Goal: Task Accomplishment & Management: Complete application form

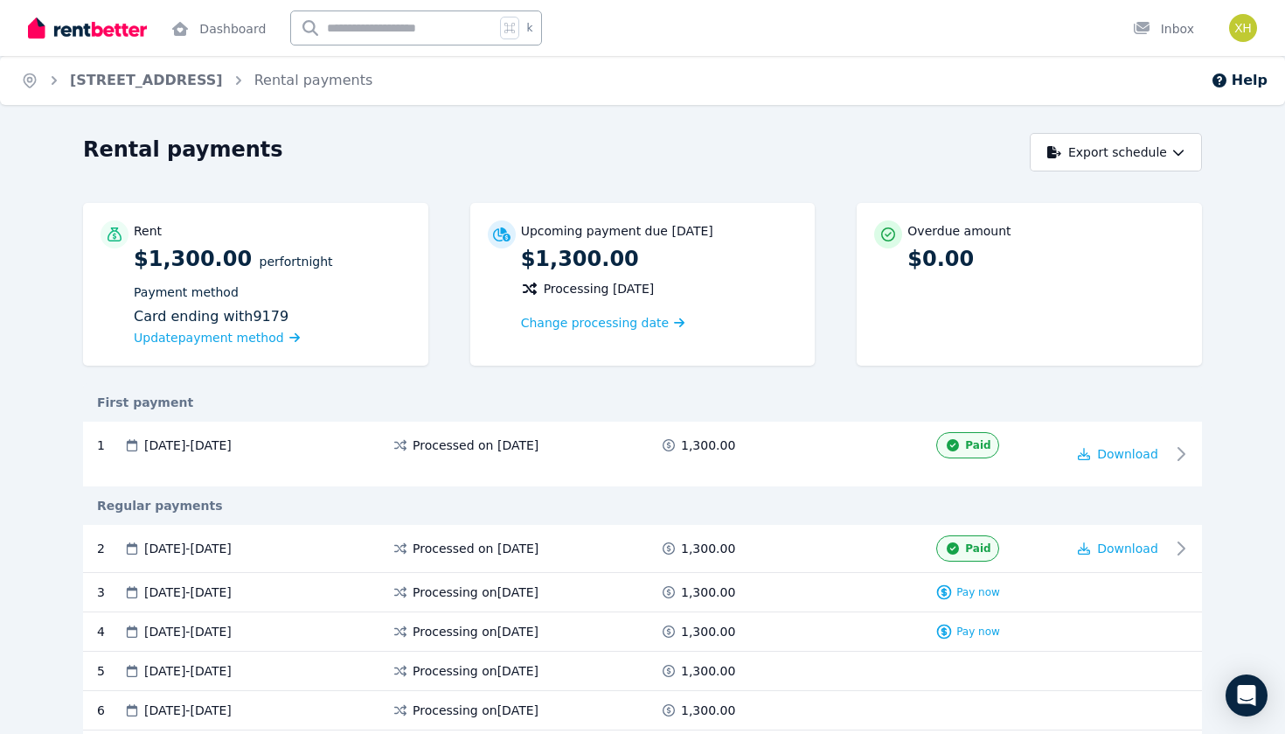
click at [115, 26] on img at bounding box center [87, 28] width 119 height 26
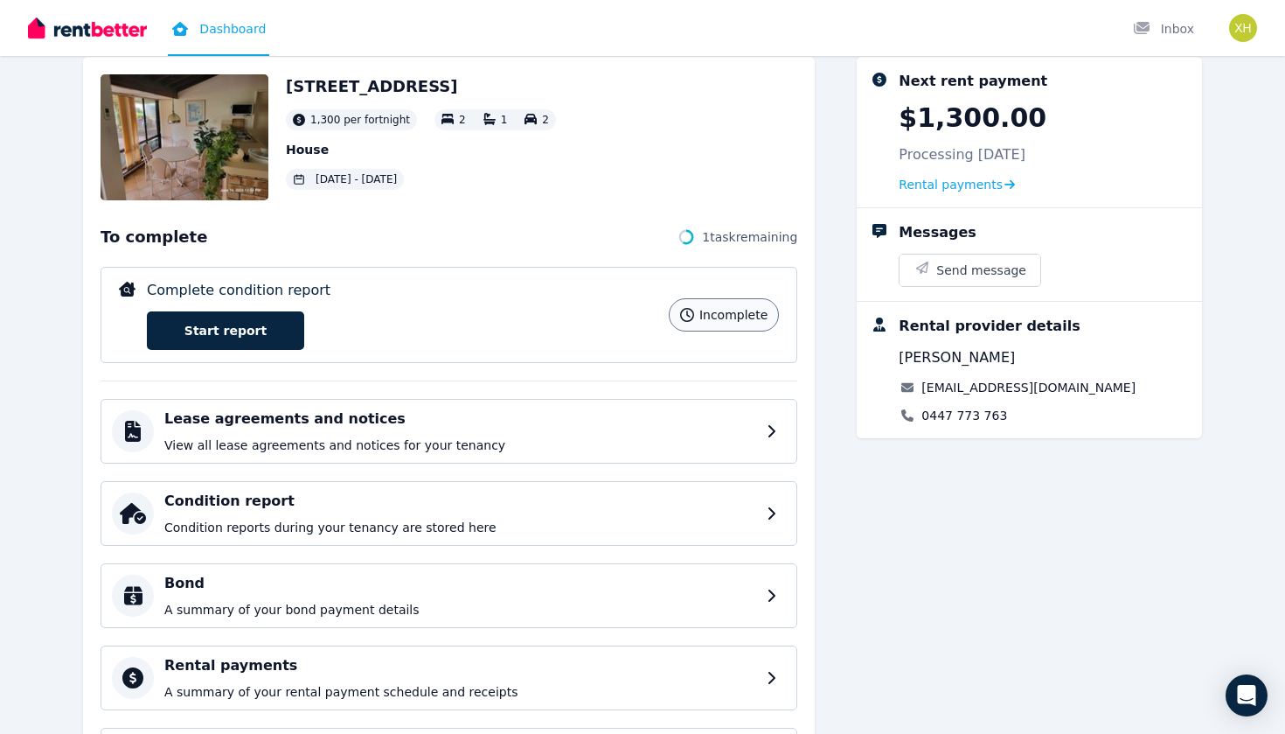
scroll to position [96, 0]
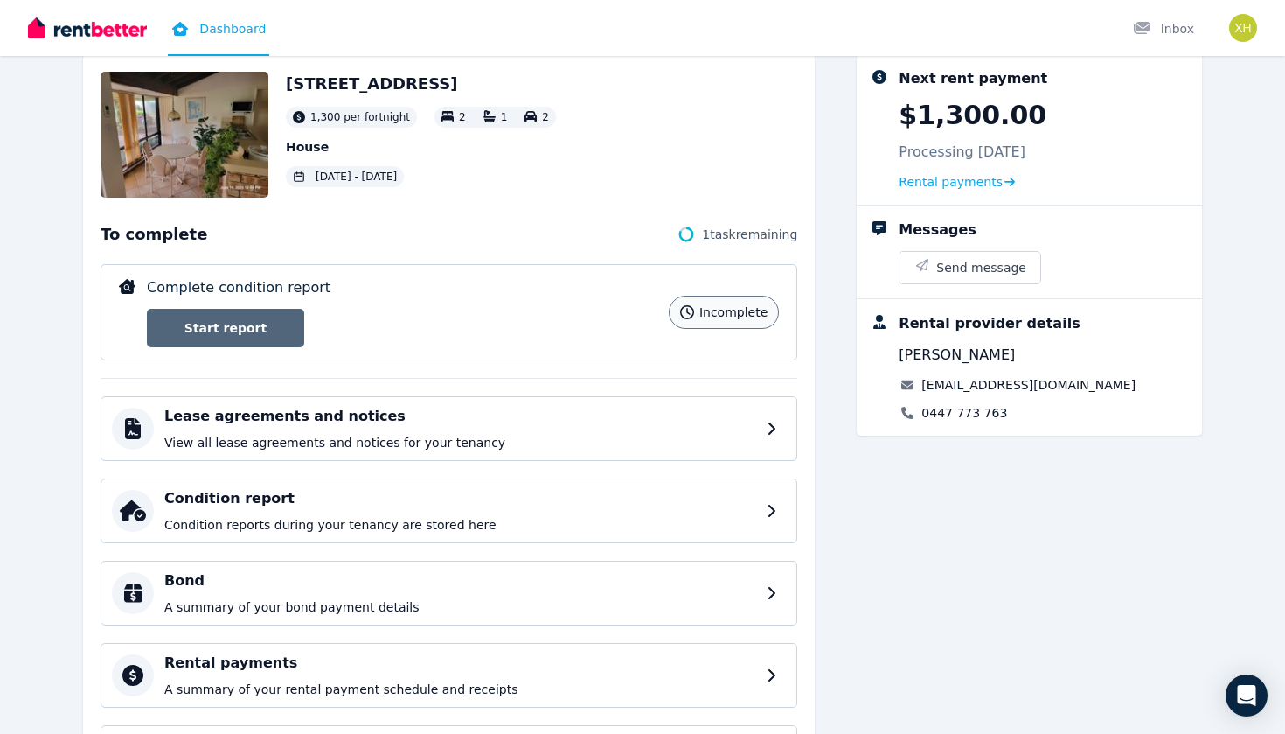
click at [245, 325] on link "Start report" at bounding box center [225, 328] width 157 height 38
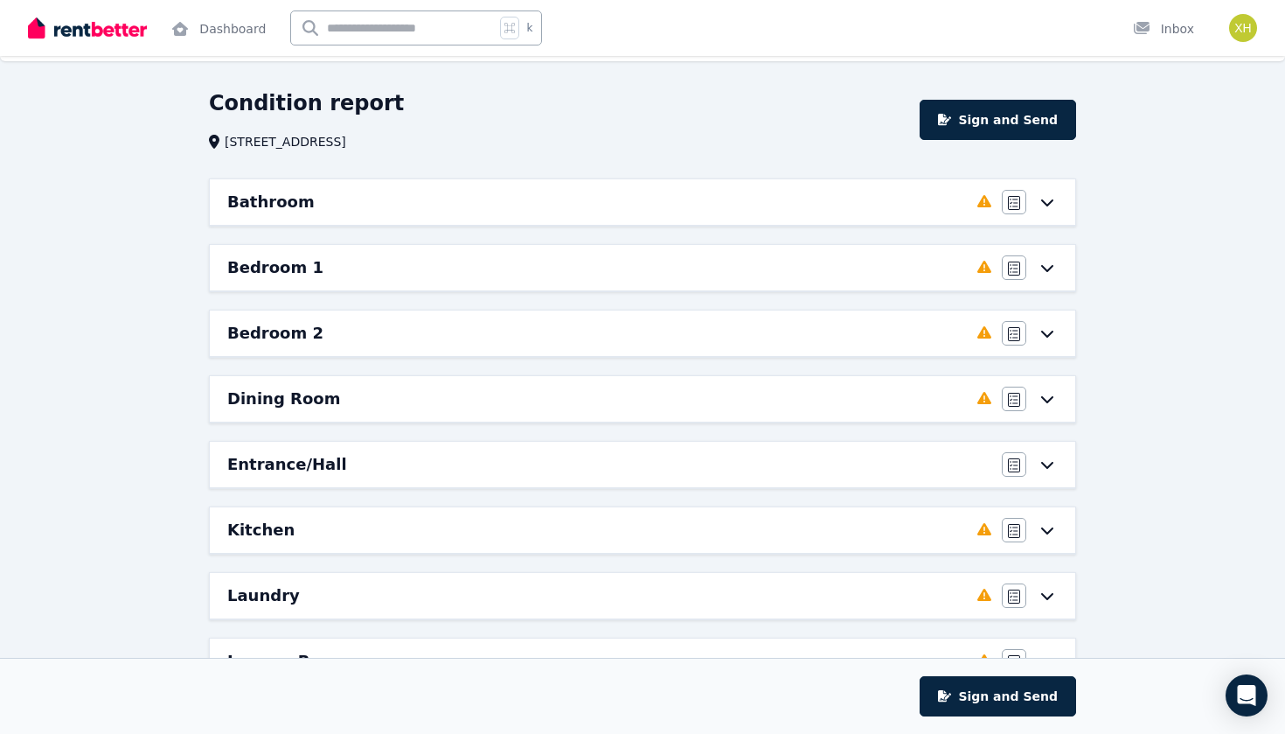
scroll to position [45, 0]
click at [1008, 697] on button "Sign and Send" at bounding box center [998, 696] width 156 height 40
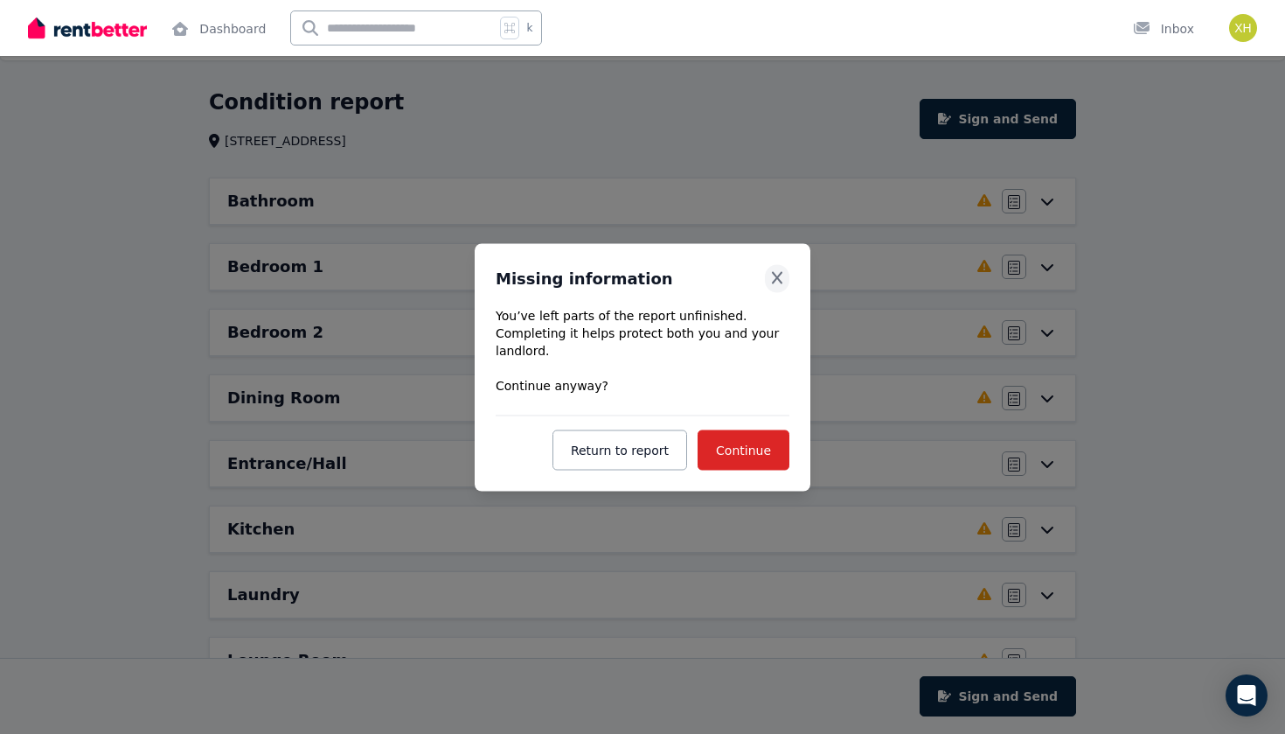
click at [769, 274] on icon "Close" at bounding box center [776, 277] width 17 height 14
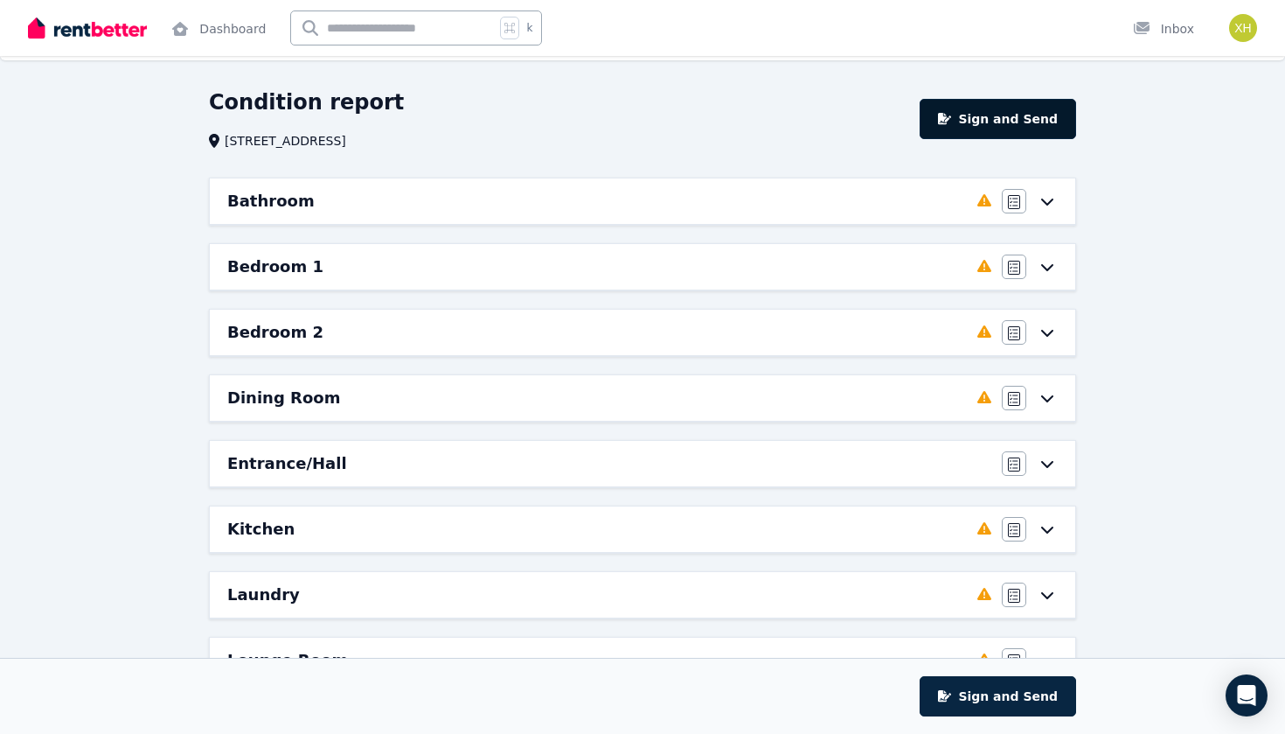
click at [994, 109] on button "Sign and Send" at bounding box center [998, 119] width 156 height 40
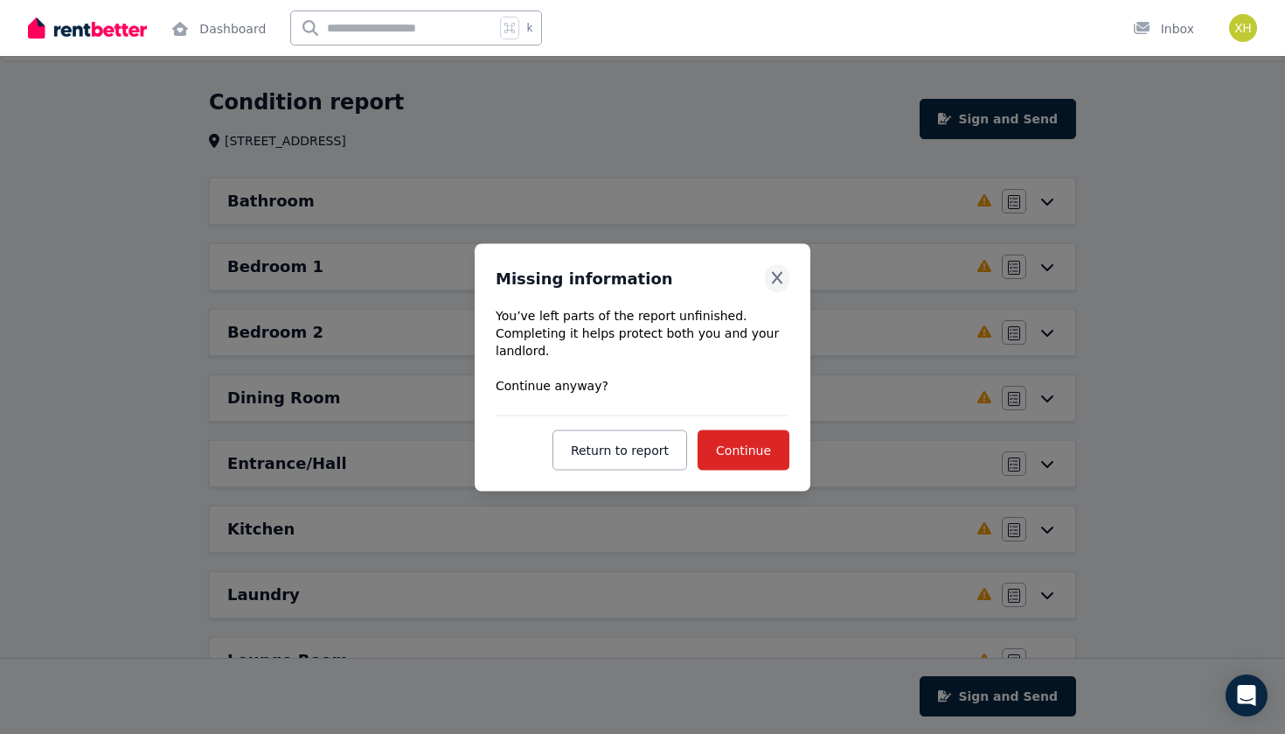
click at [776, 271] on icon "Close" at bounding box center [776, 277] width 17 height 14
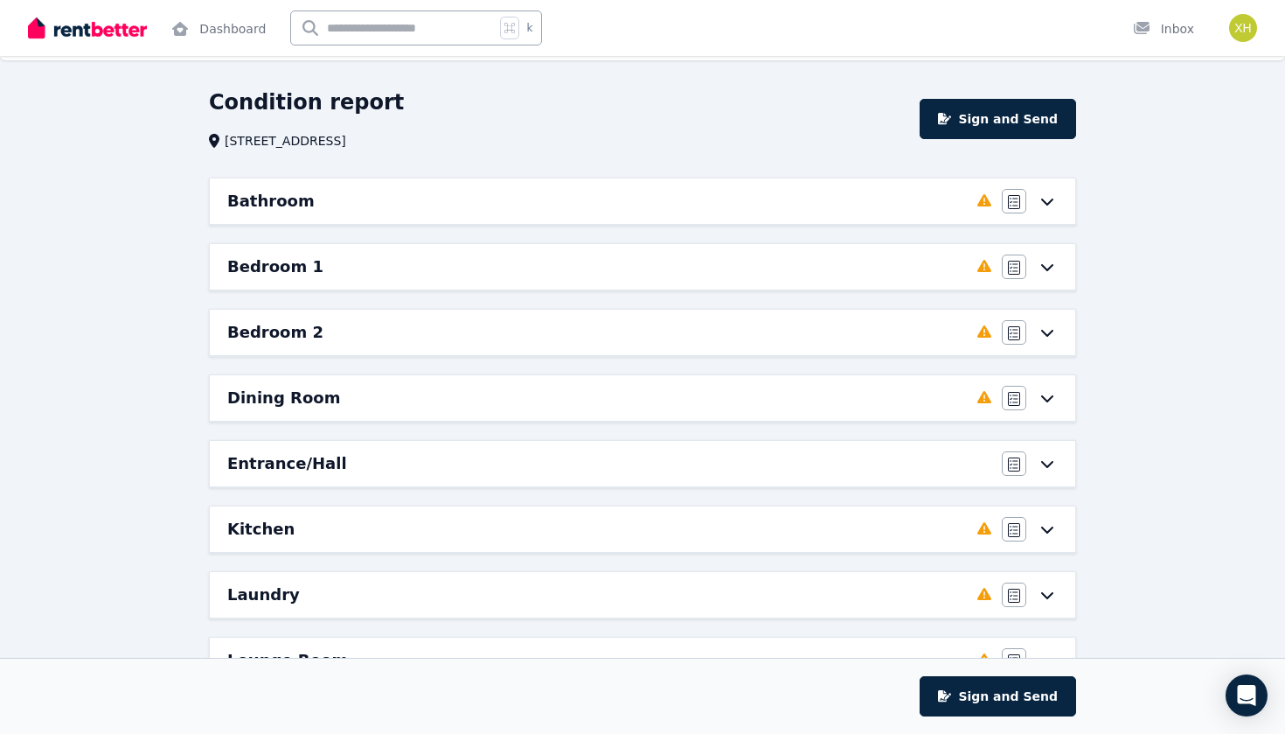
click at [1050, 204] on icon at bounding box center [1047, 201] width 21 height 14
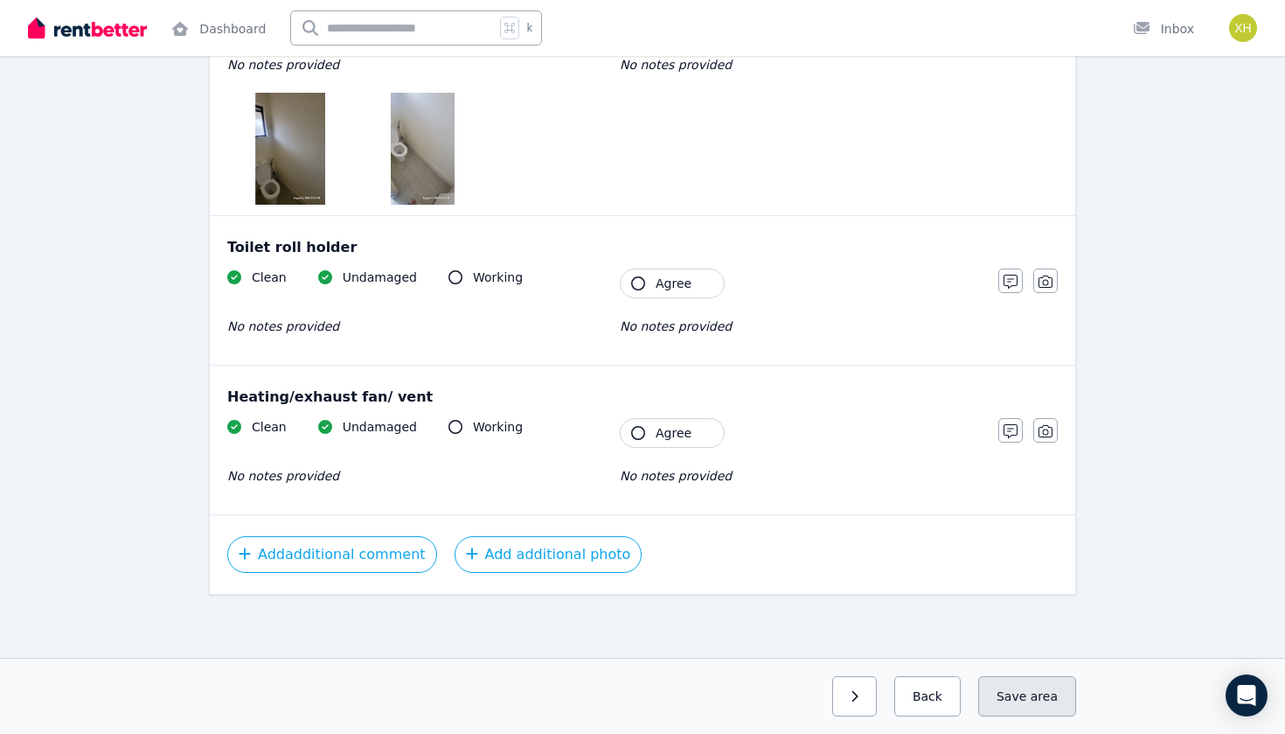
scroll to position [3221, 0]
click at [1029, 699] on button "Save area" at bounding box center [1027, 696] width 98 height 40
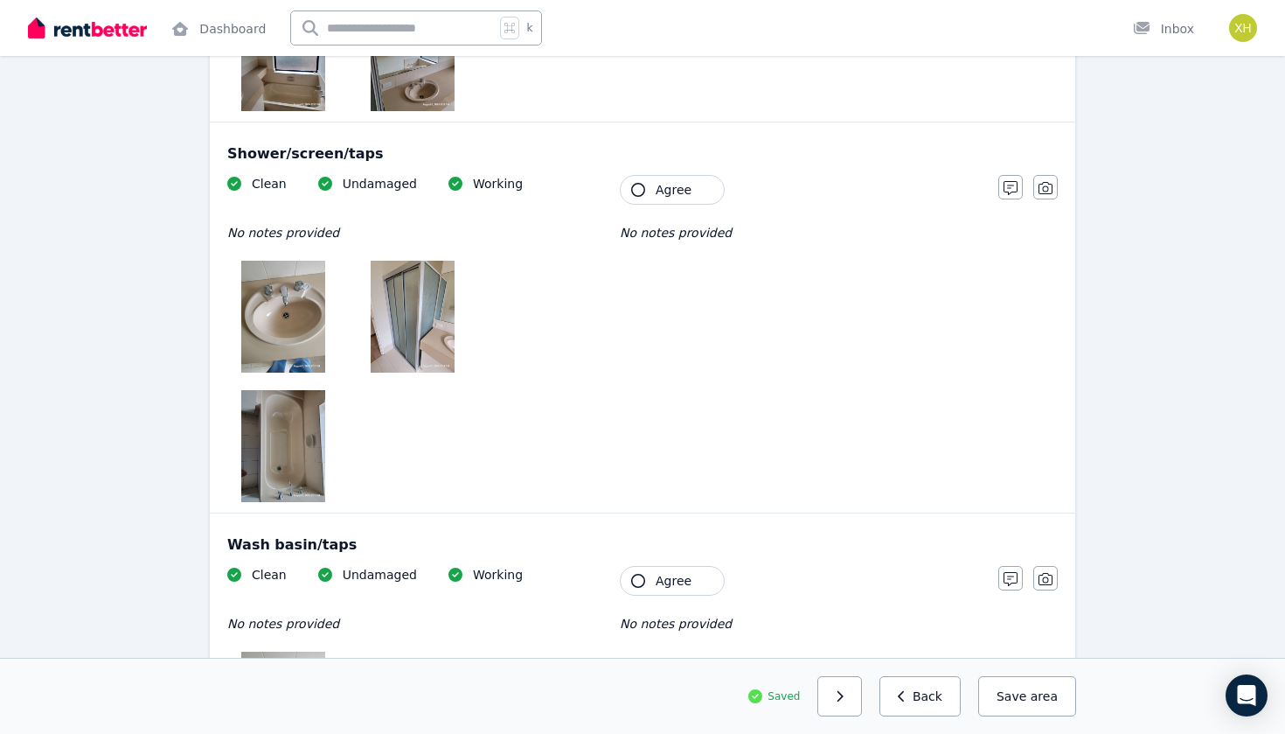
scroll to position [1839, 0]
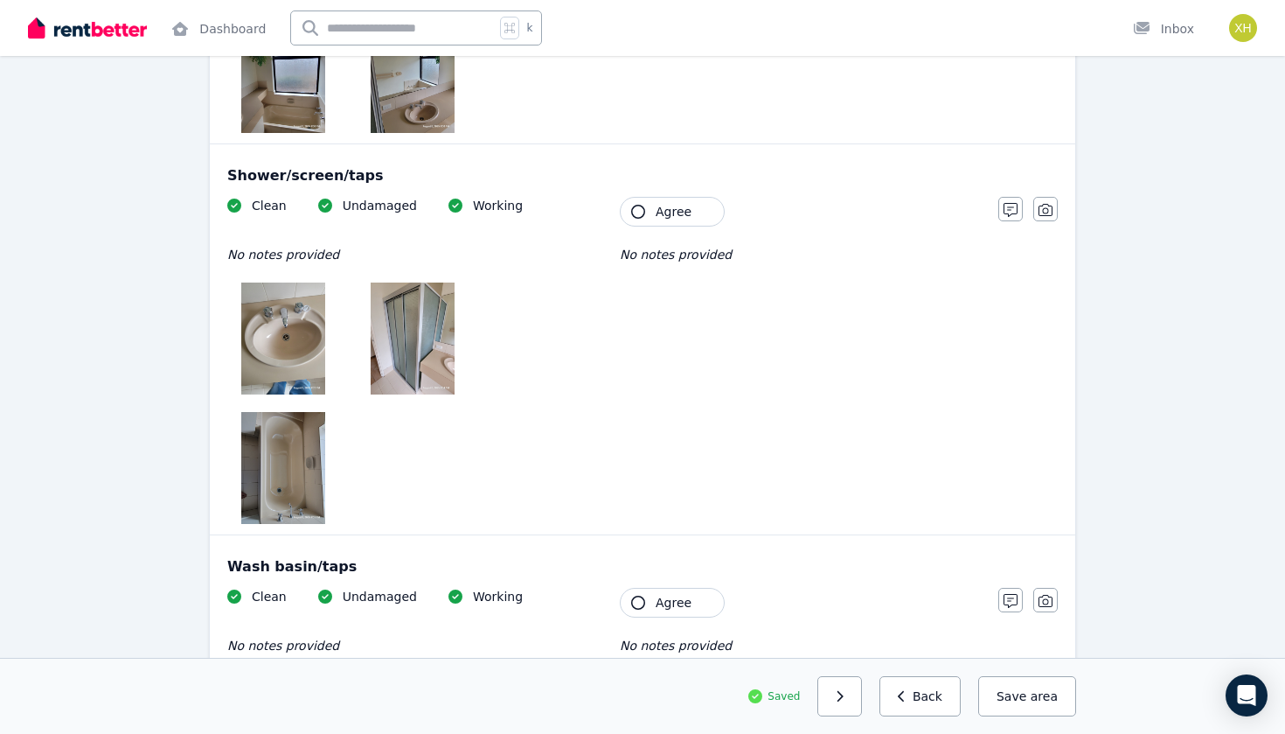
click at [404, 337] on img at bounding box center [413, 338] width 84 height 112
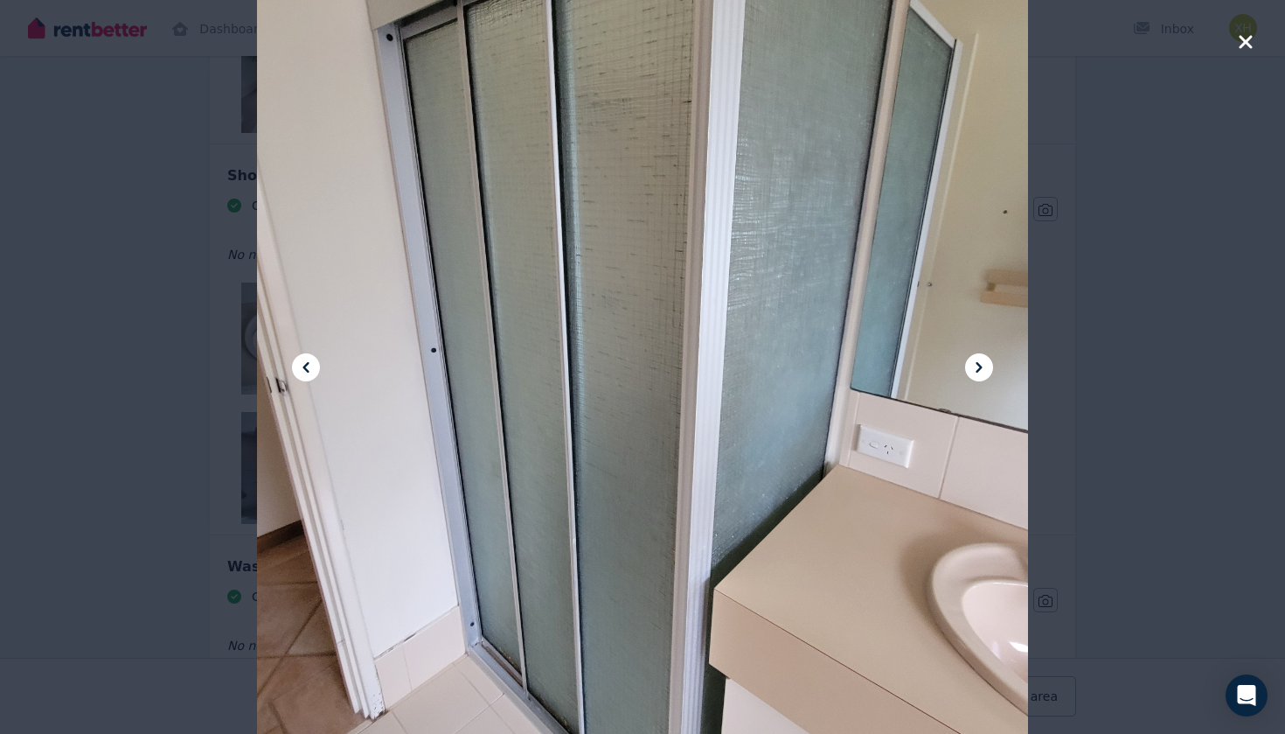
click at [311, 355] on button at bounding box center [306, 367] width 28 height 28
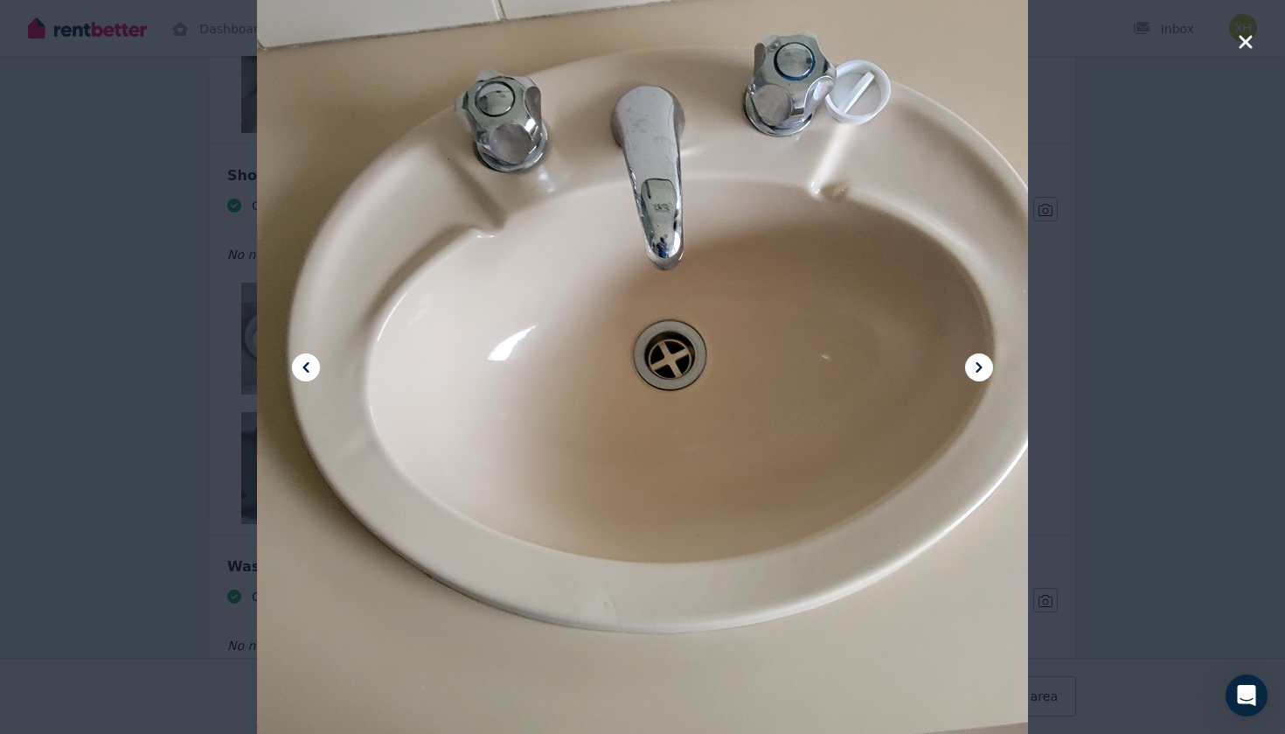
click at [305, 362] on icon at bounding box center [305, 367] width 21 height 21
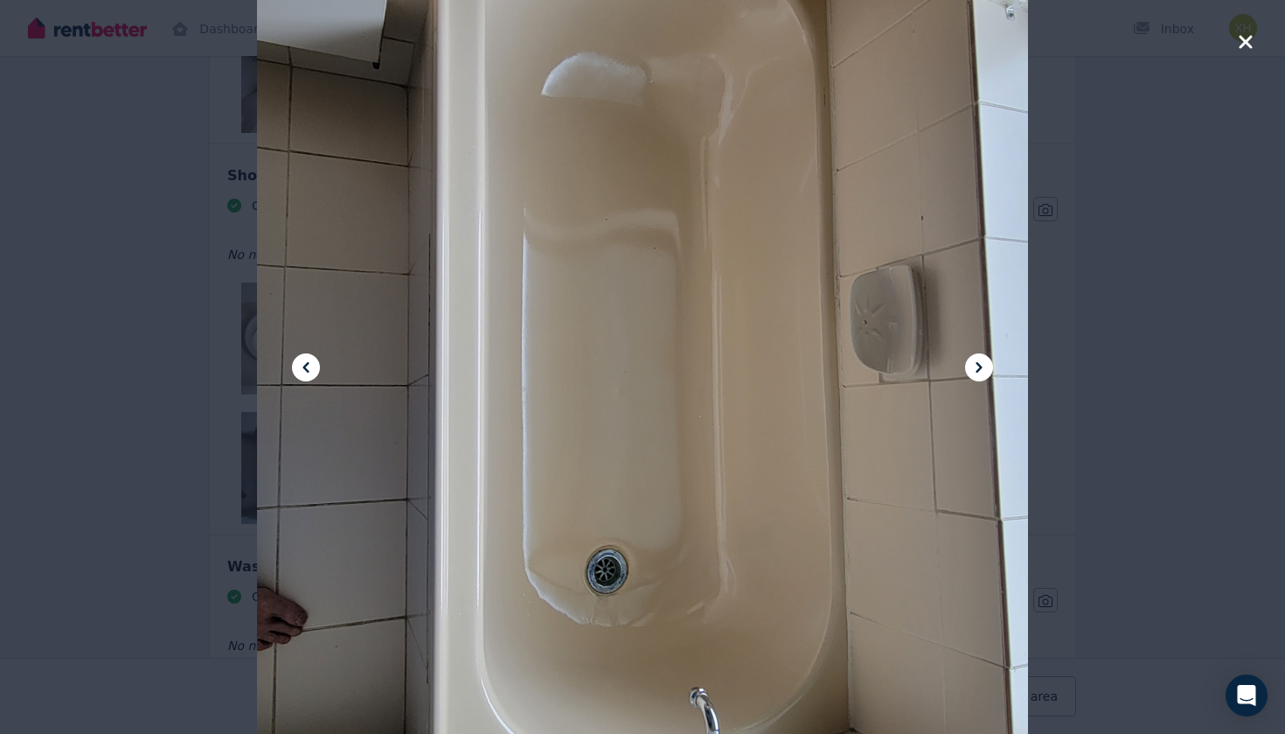
click at [305, 362] on icon at bounding box center [305, 367] width 21 height 21
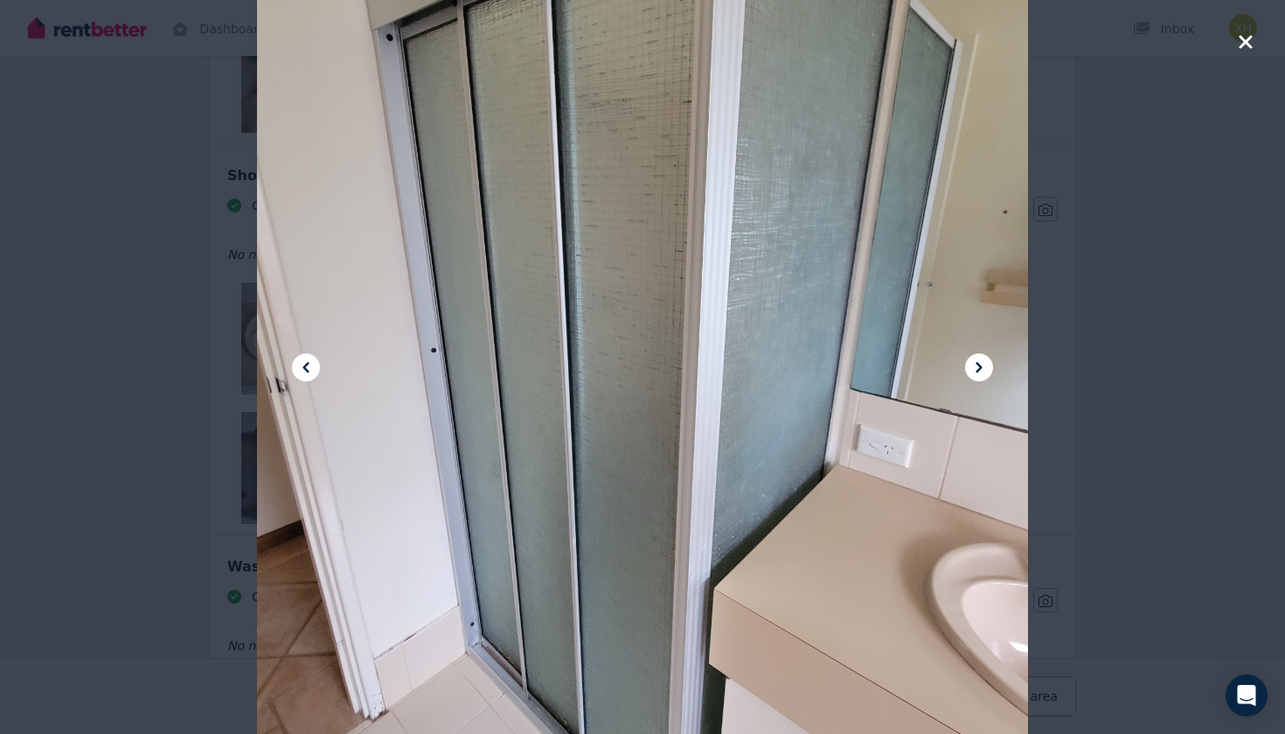
click at [983, 359] on icon at bounding box center [979, 367] width 21 height 21
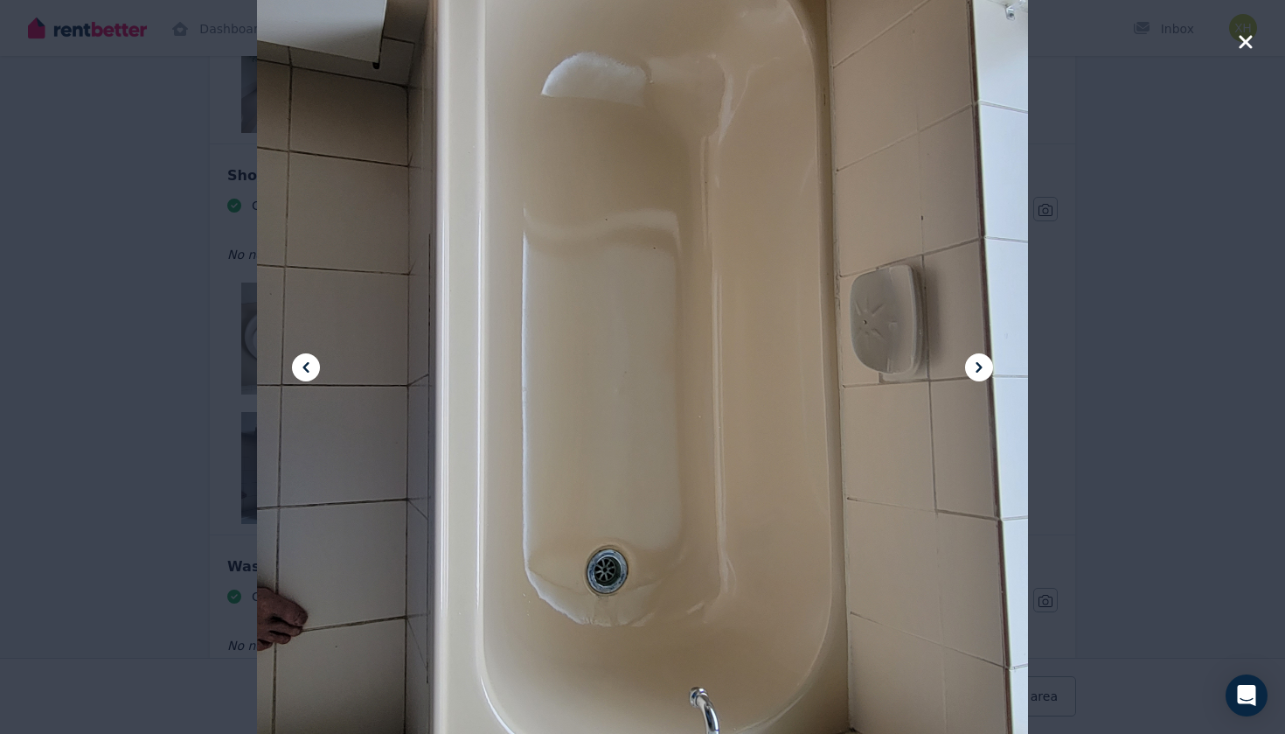
click at [300, 363] on icon at bounding box center [305, 367] width 21 height 21
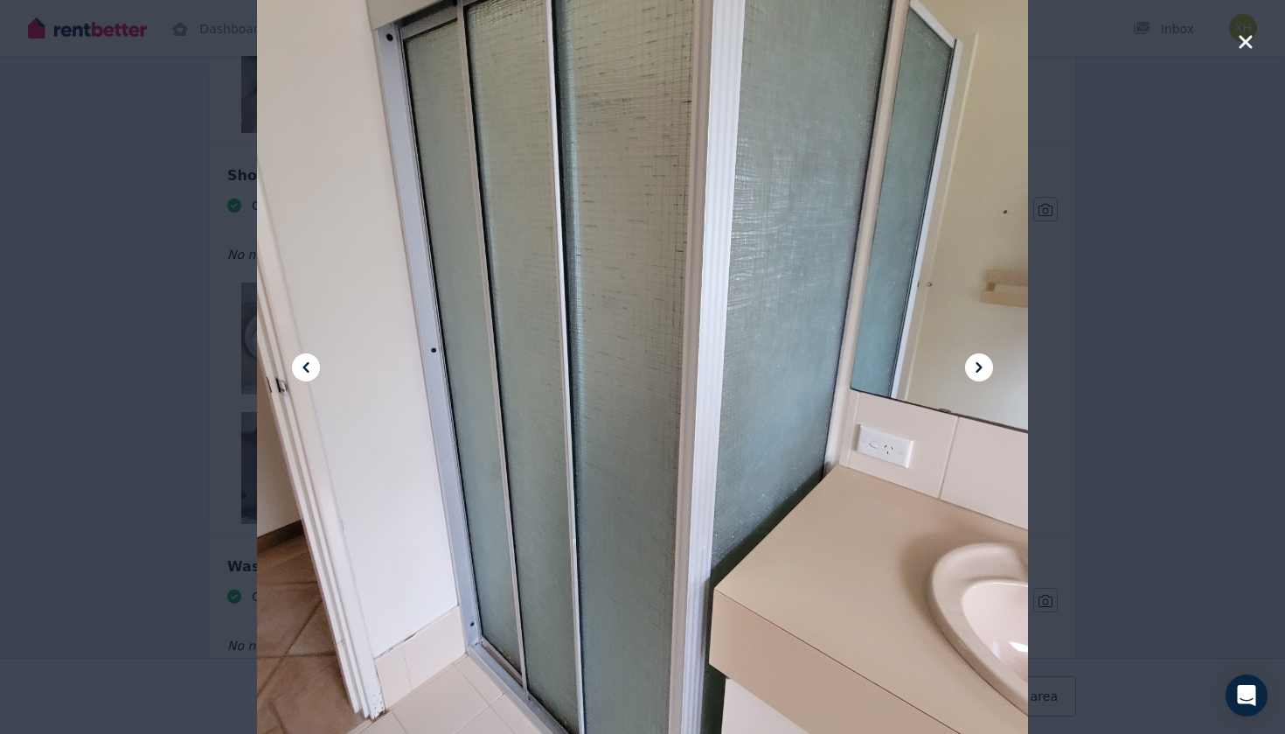
click at [309, 365] on icon at bounding box center [305, 367] width 21 height 21
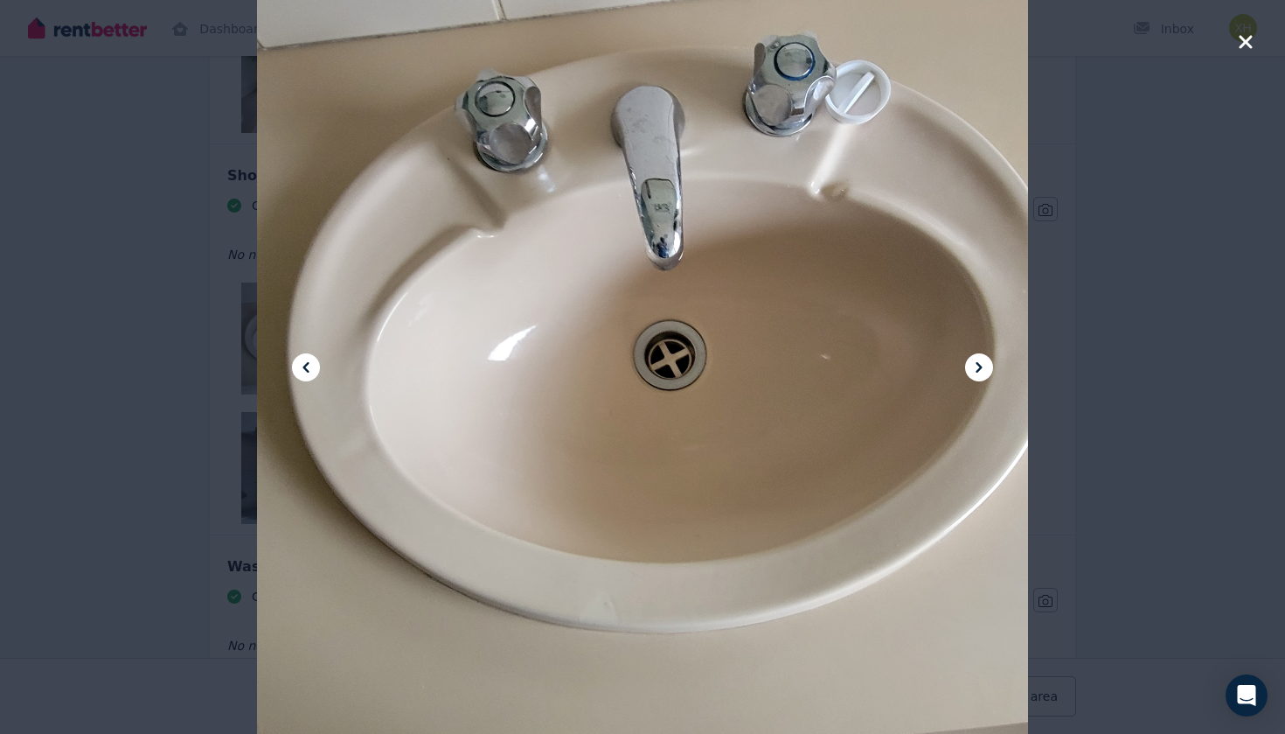
click at [309, 365] on icon at bounding box center [305, 367] width 21 height 21
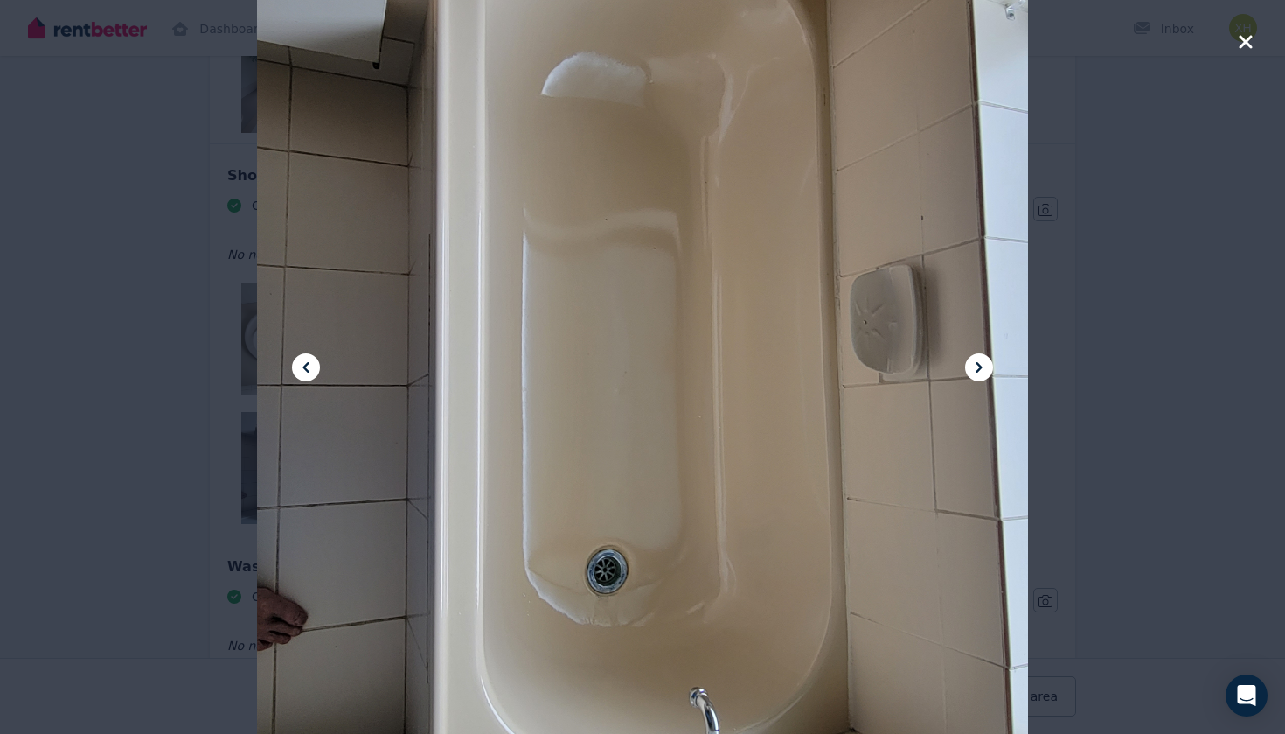
click at [309, 365] on icon at bounding box center [305, 367] width 21 height 21
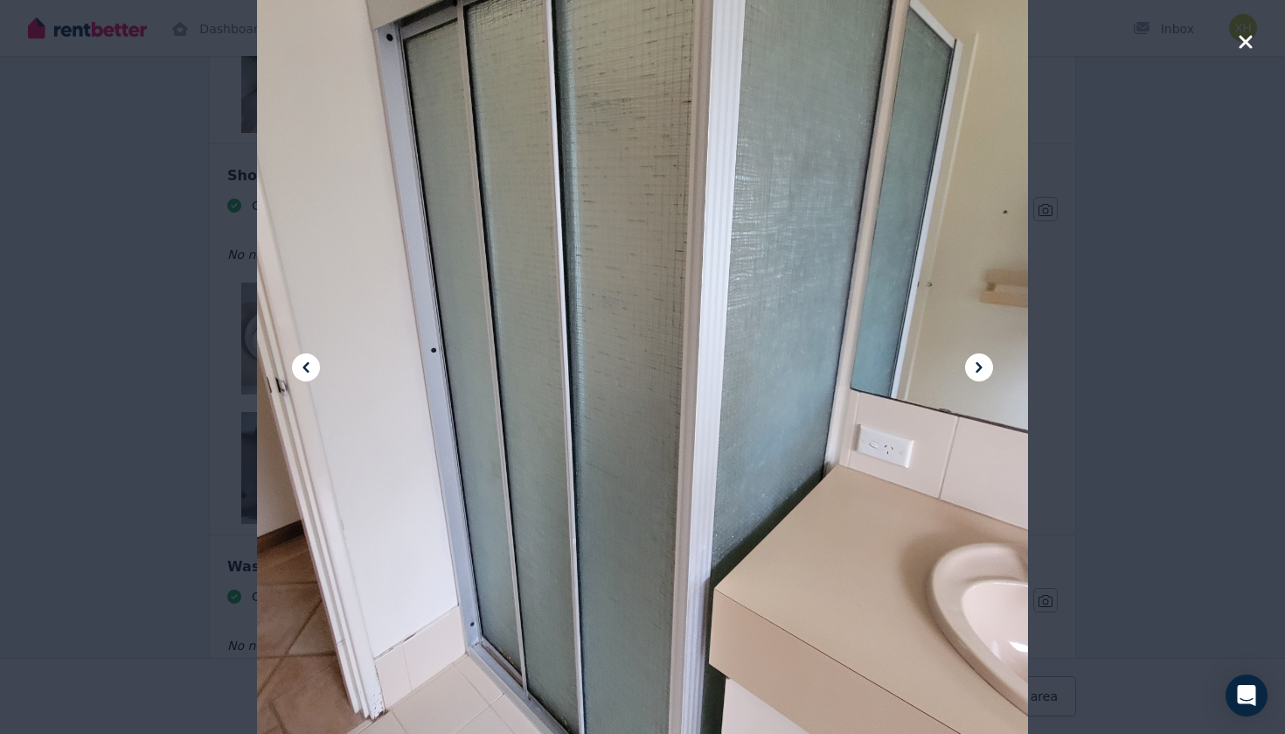
click at [1248, 37] on icon "button" at bounding box center [1246, 41] width 16 height 21
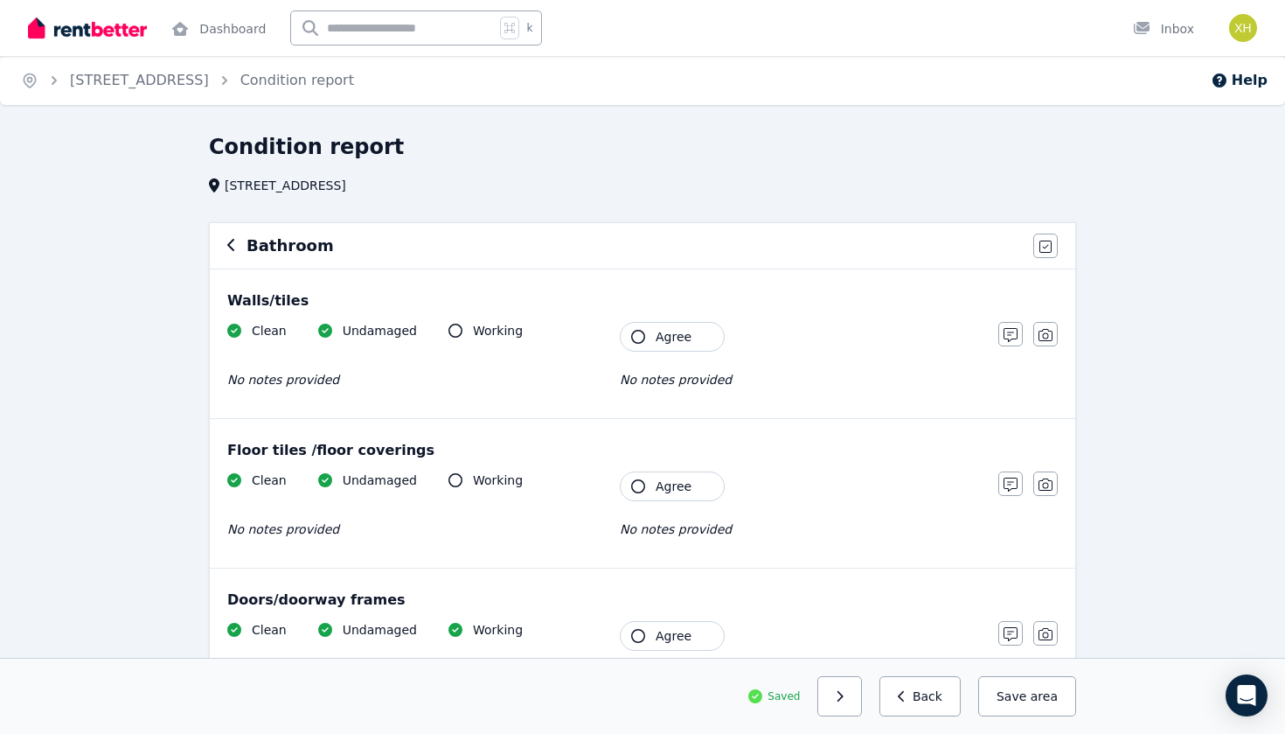
scroll to position [0, 0]
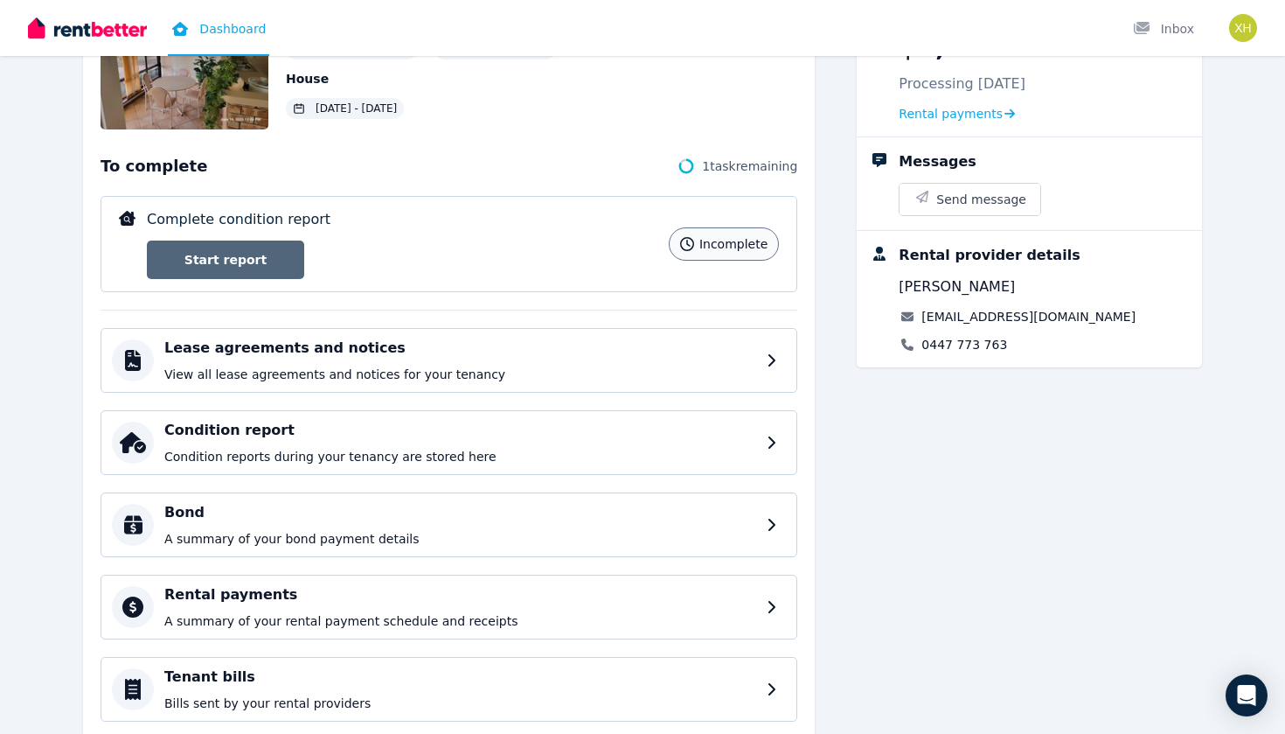
scroll to position [187, 0]
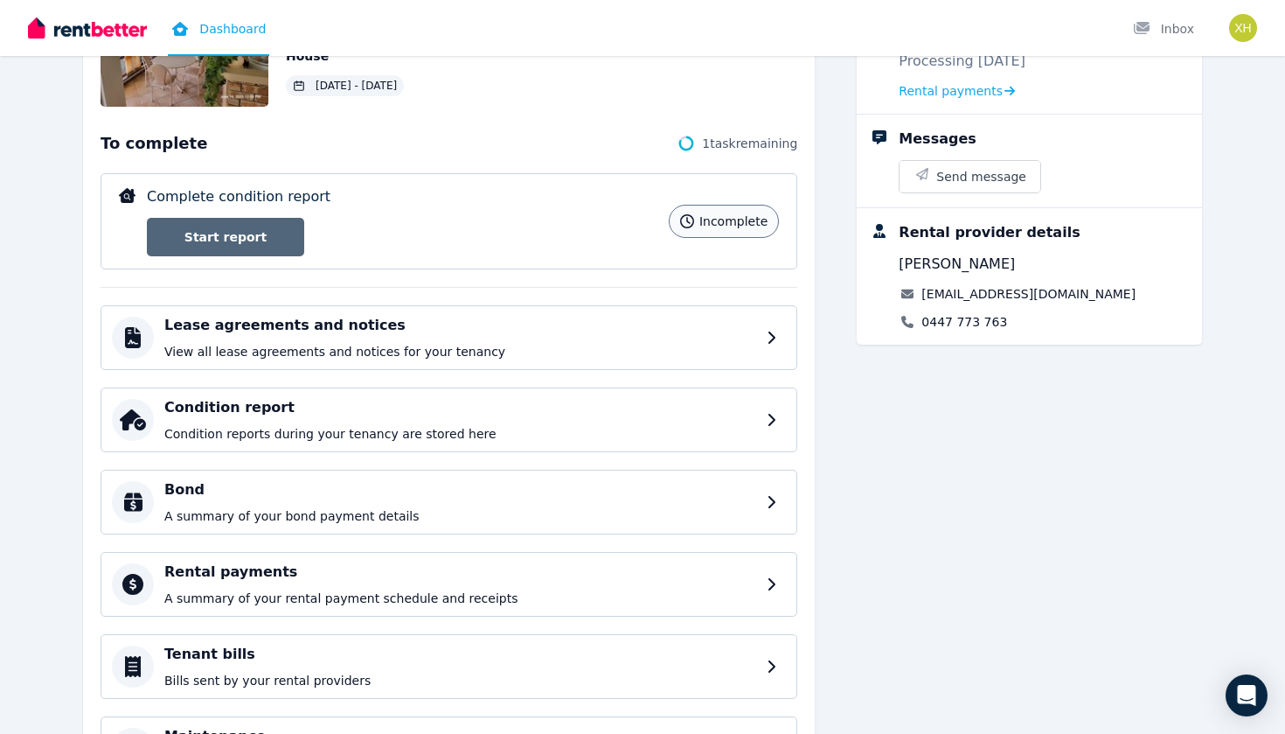
click at [220, 233] on link "Start report" at bounding box center [225, 237] width 157 height 38
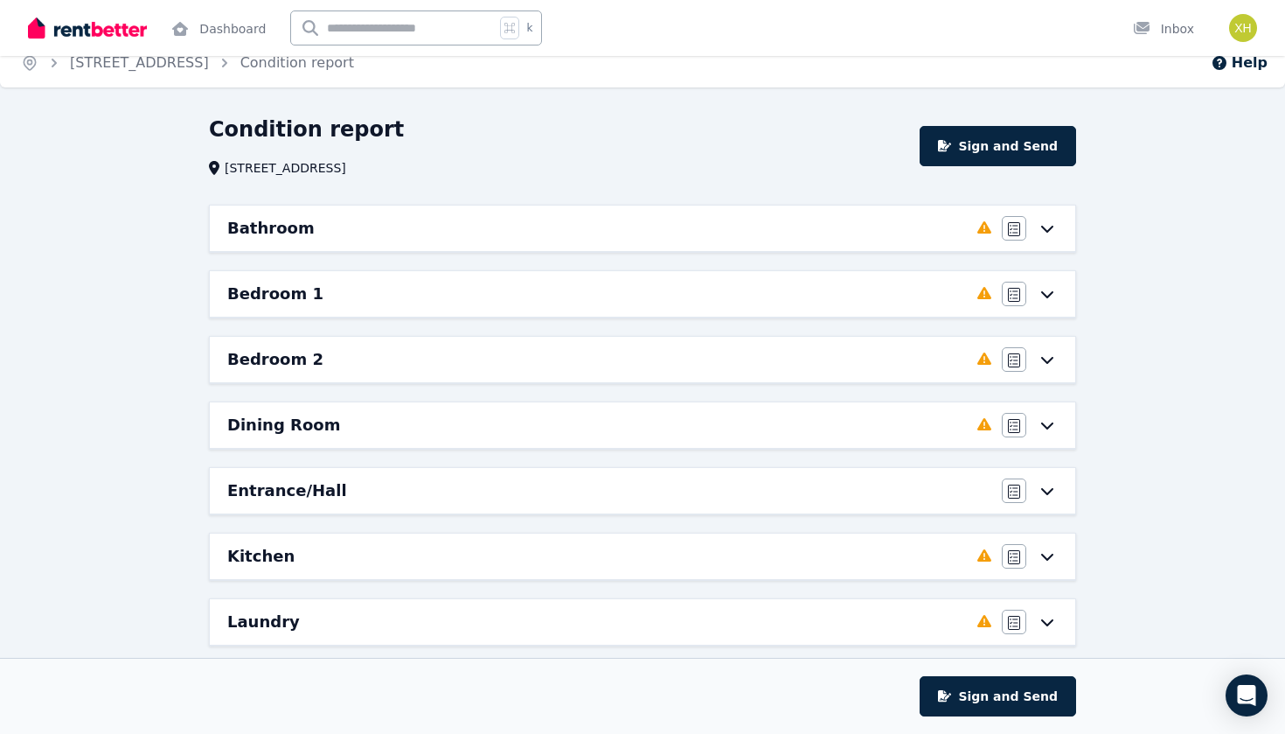
scroll to position [22, 0]
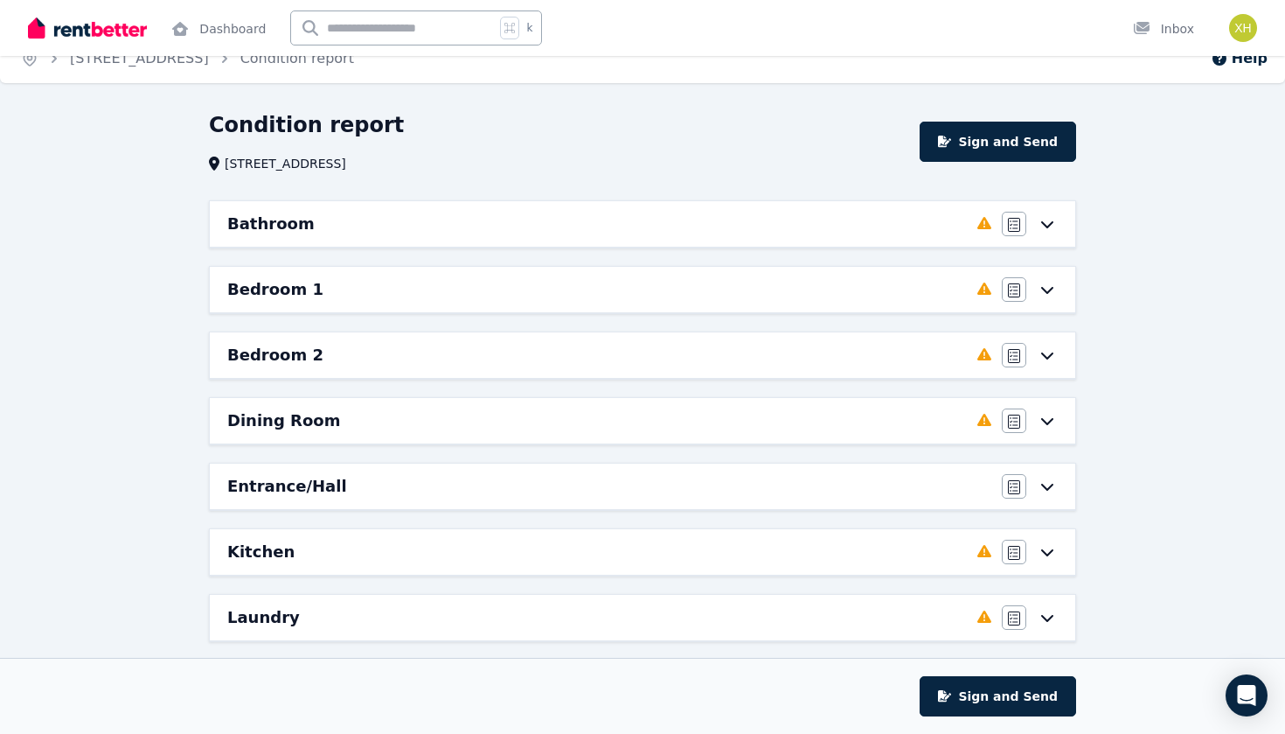
click at [1053, 223] on icon at bounding box center [1047, 224] width 12 height 7
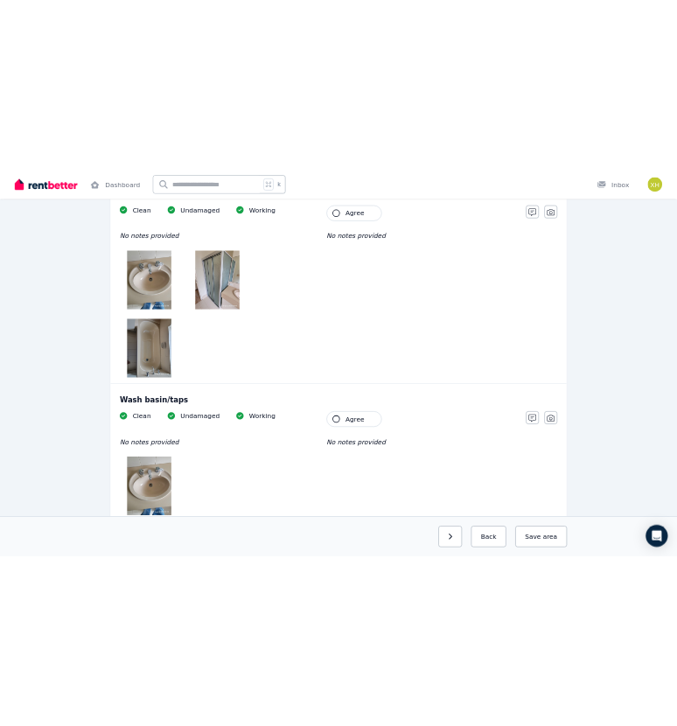
scroll to position [1848, 0]
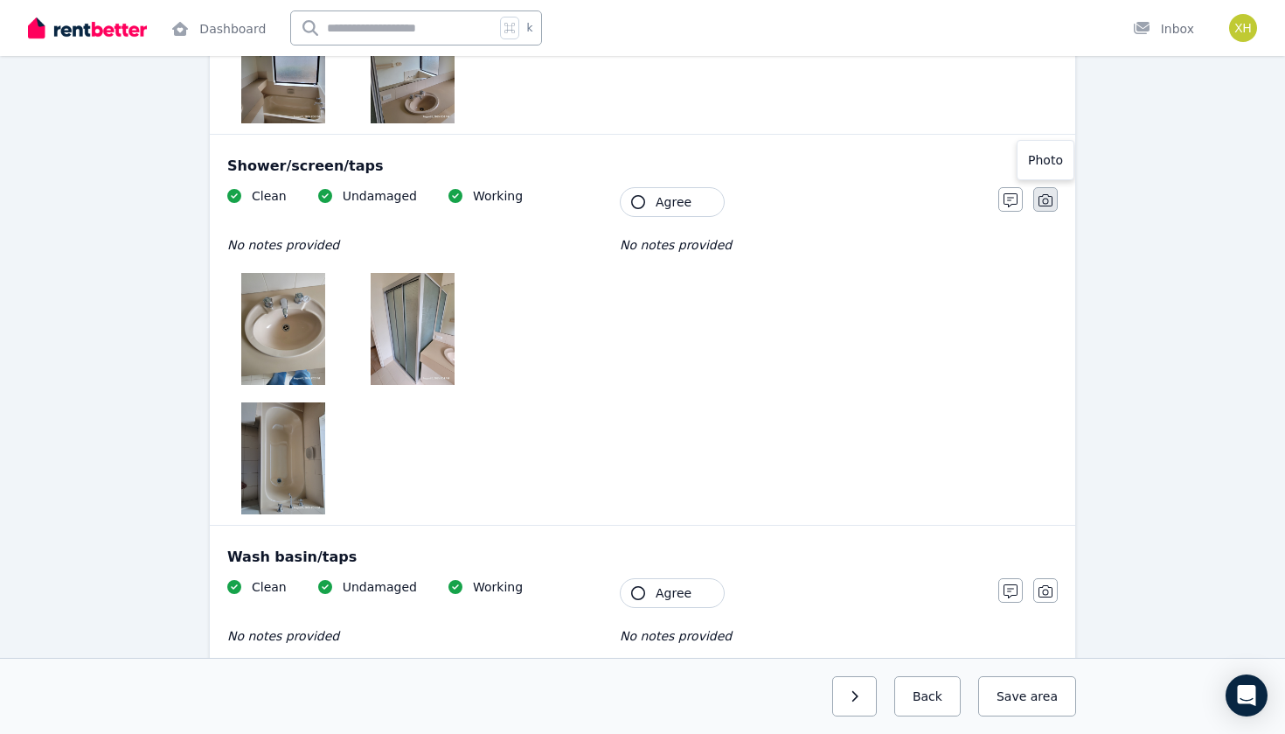
click at [1041, 200] on icon "button" at bounding box center [1046, 200] width 14 height 14
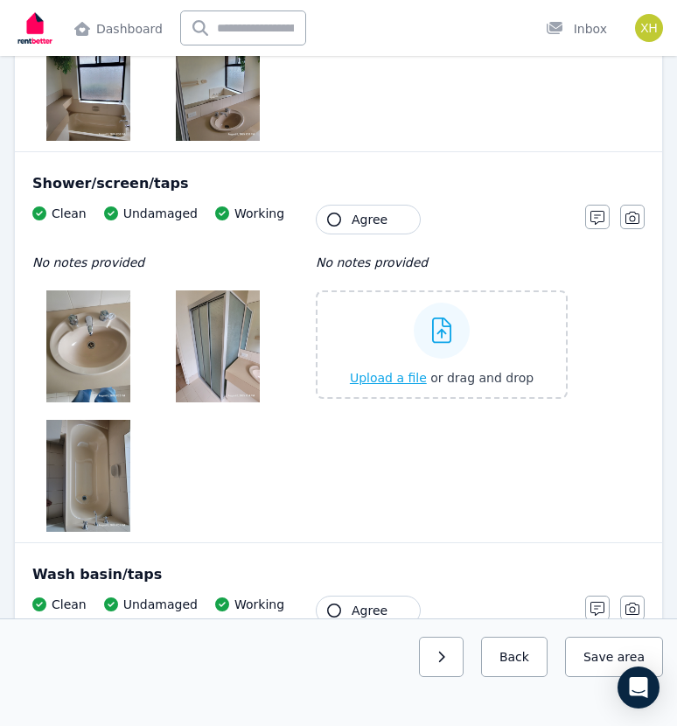
click at [444, 321] on icon at bounding box center [442, 330] width 20 height 26
click at [0, 0] on input "Upload a file or drag and drop" at bounding box center [0, 0] width 0 height 0
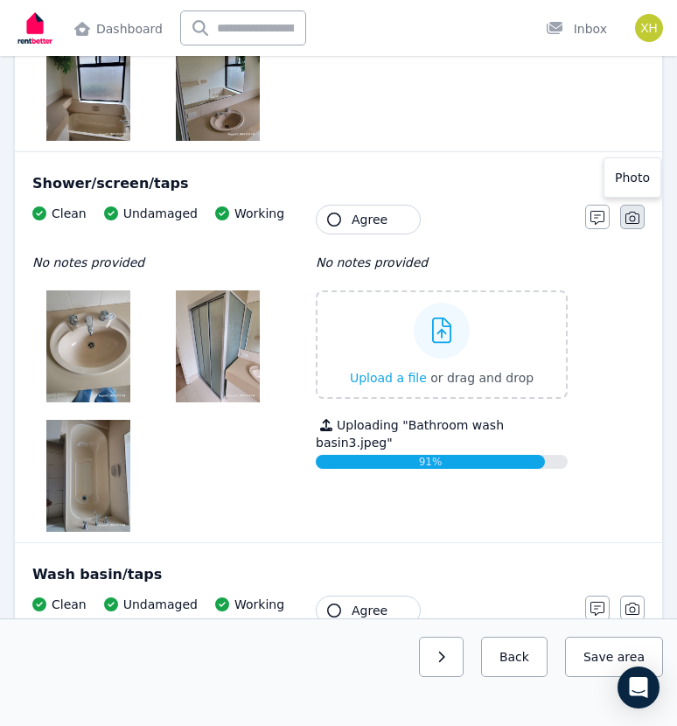
click at [629, 212] on icon "button" at bounding box center [632, 218] width 14 height 12
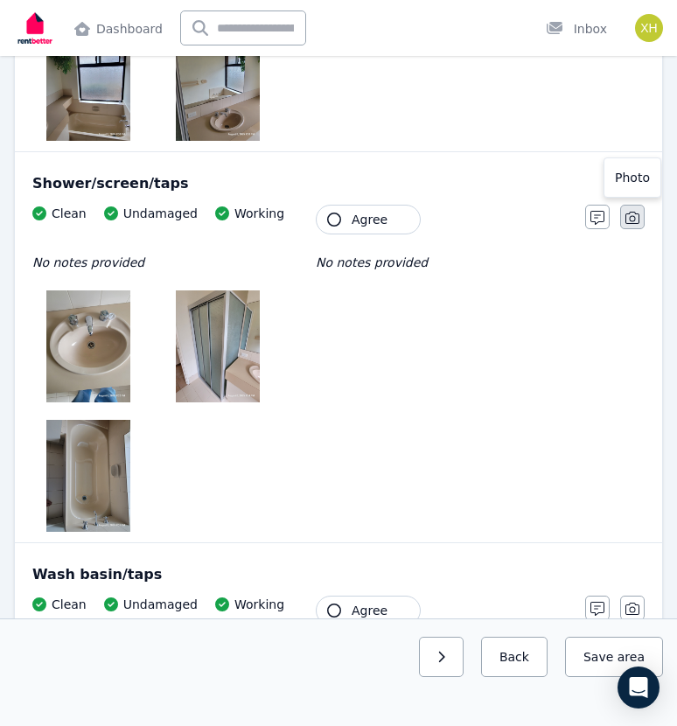
click at [640, 222] on button "button" at bounding box center [632, 217] width 24 height 24
click at [444, 337] on icon at bounding box center [442, 330] width 20 height 26
click at [0, 0] on input "Upload a file or drag and drop" at bounding box center [0, 0] width 0 height 0
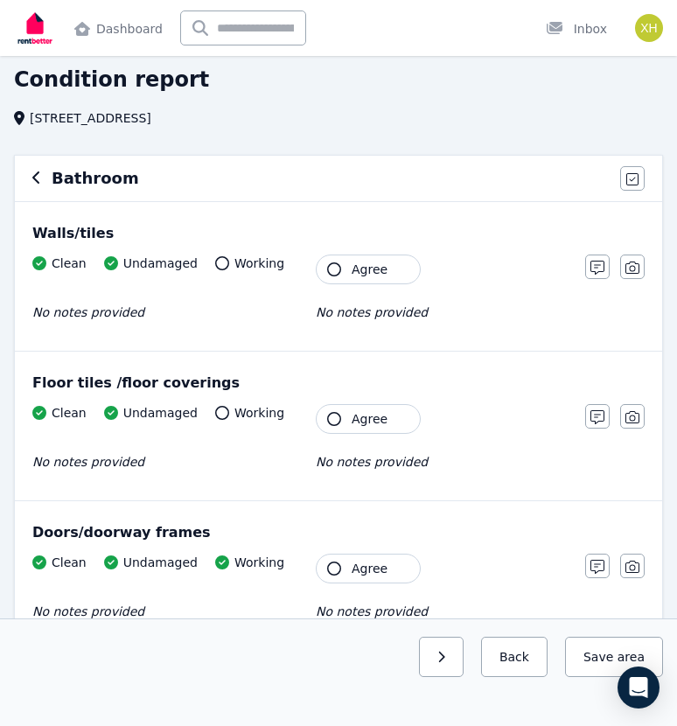
scroll to position [0, 0]
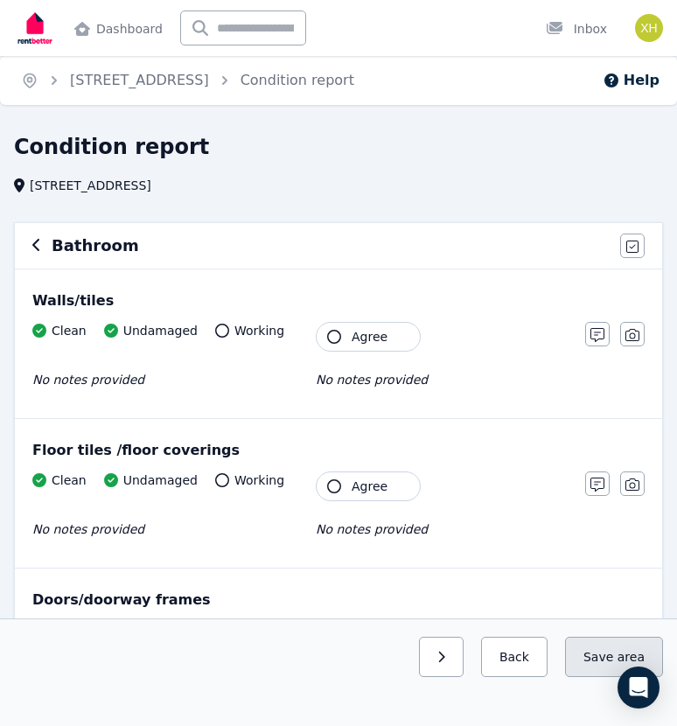
click at [605, 664] on button "Save area" at bounding box center [614, 656] width 98 height 40
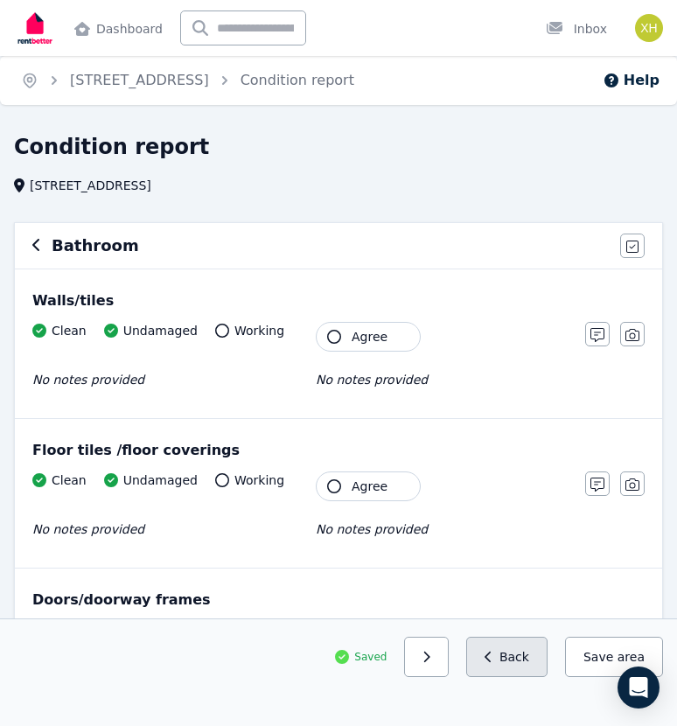
click at [504, 657] on button "Back" at bounding box center [506, 656] width 81 height 40
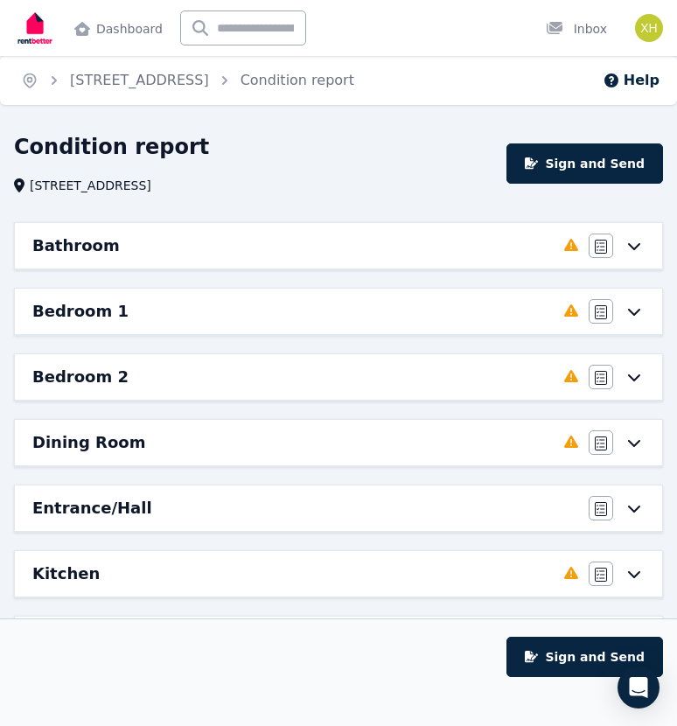
scroll to position [29, 0]
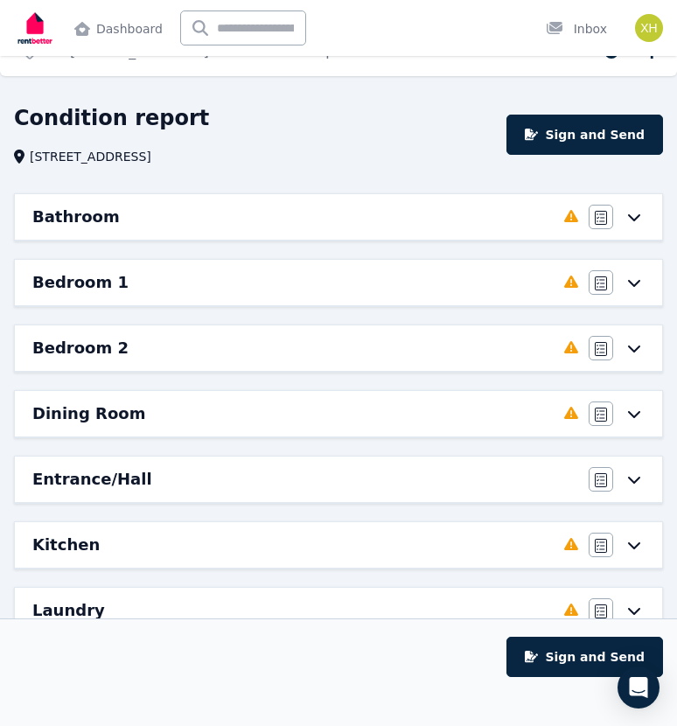
click at [93, 283] on h6 "Bedroom 1" at bounding box center [80, 282] width 96 height 24
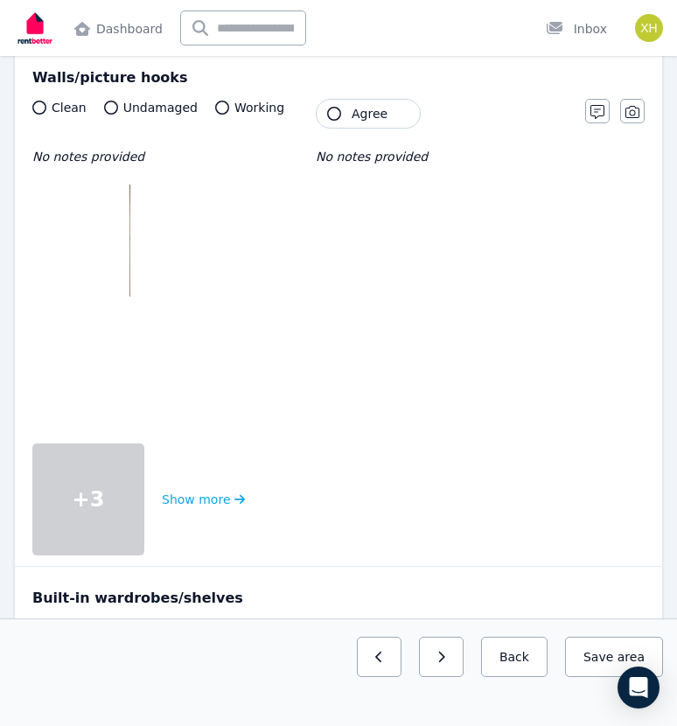
scroll to position [188, 0]
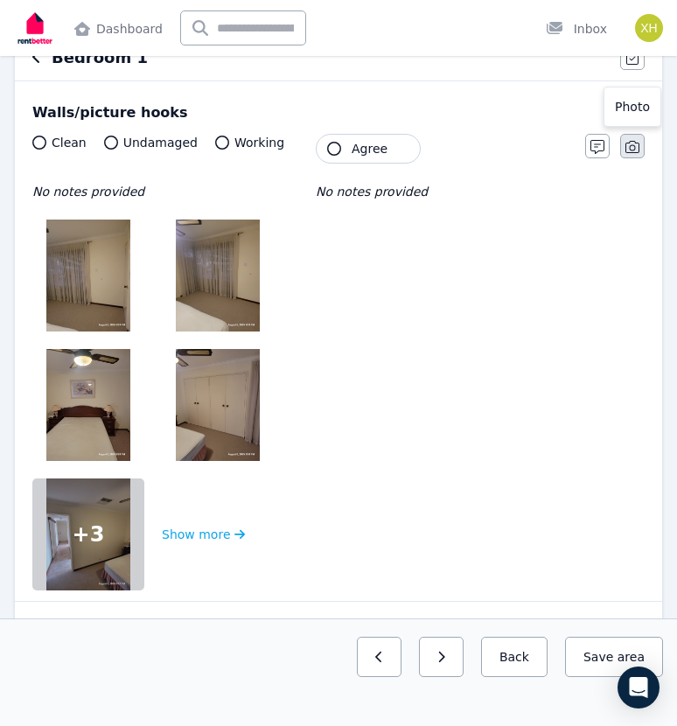
click at [629, 151] on icon "button" at bounding box center [632, 147] width 14 height 14
click at [393, 302] on span "Upload a file" at bounding box center [388, 307] width 77 height 14
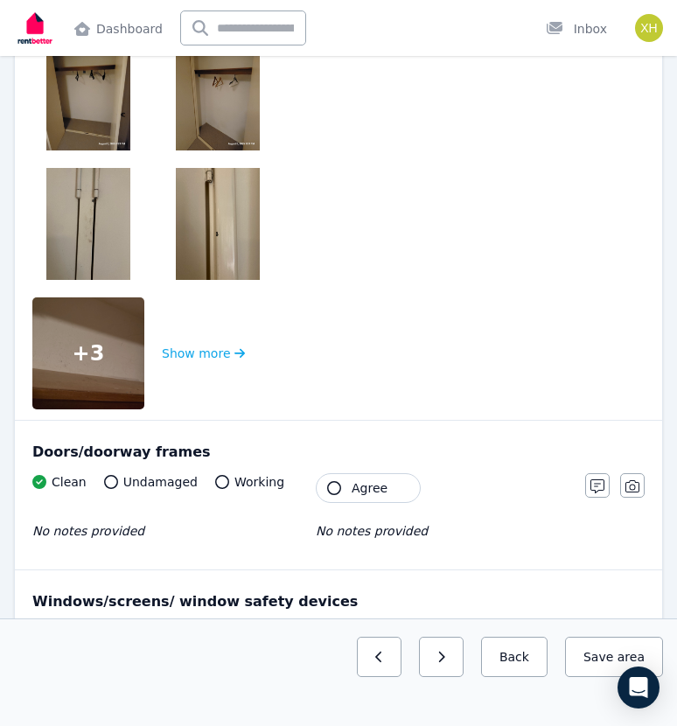
scroll to position [1079, 0]
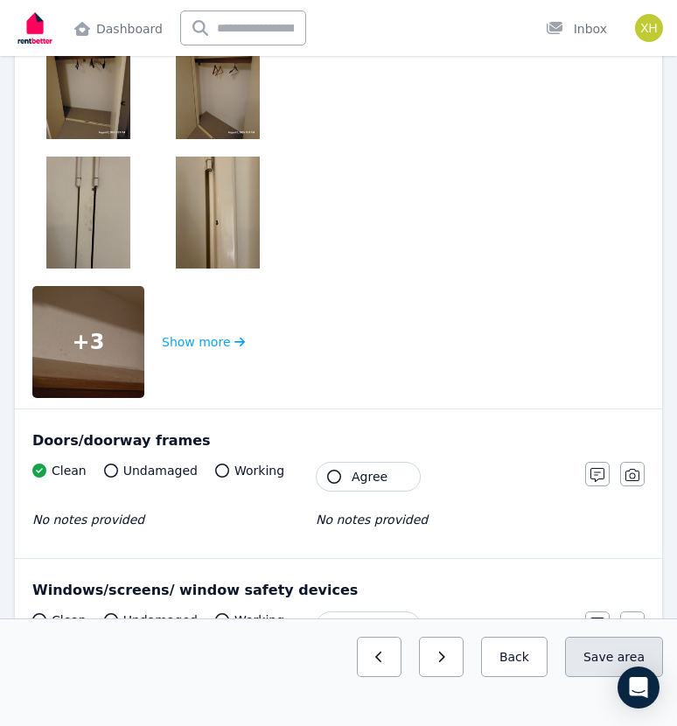
click at [589, 656] on button "Save area" at bounding box center [614, 656] width 98 height 40
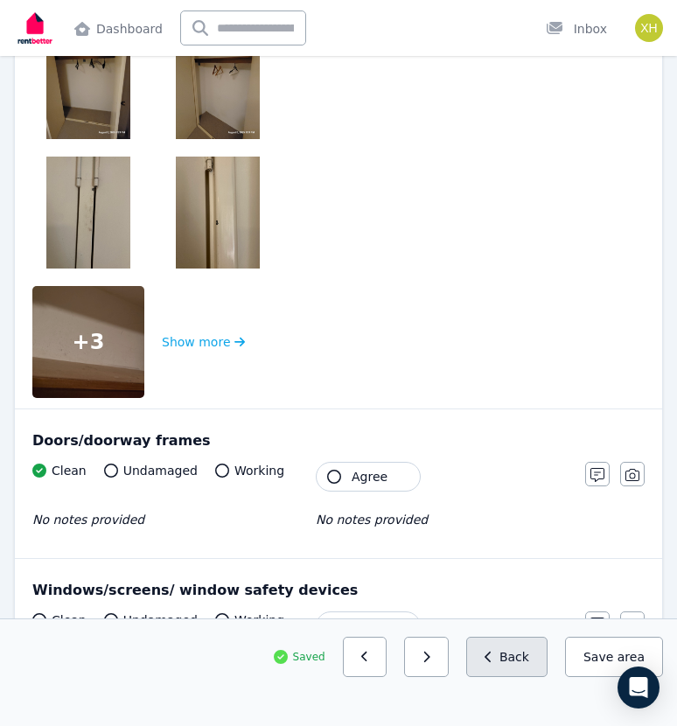
click at [526, 643] on button "Back" at bounding box center [506, 656] width 81 height 40
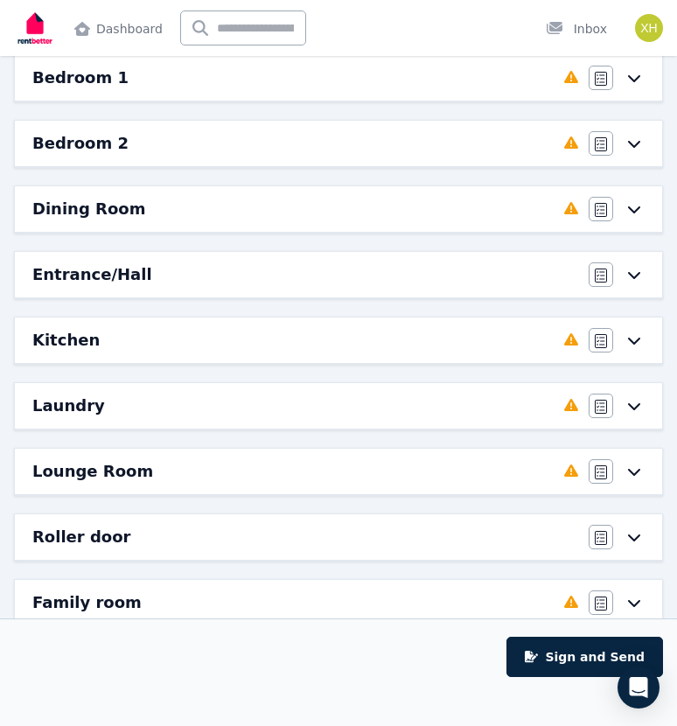
scroll to position [232, 0]
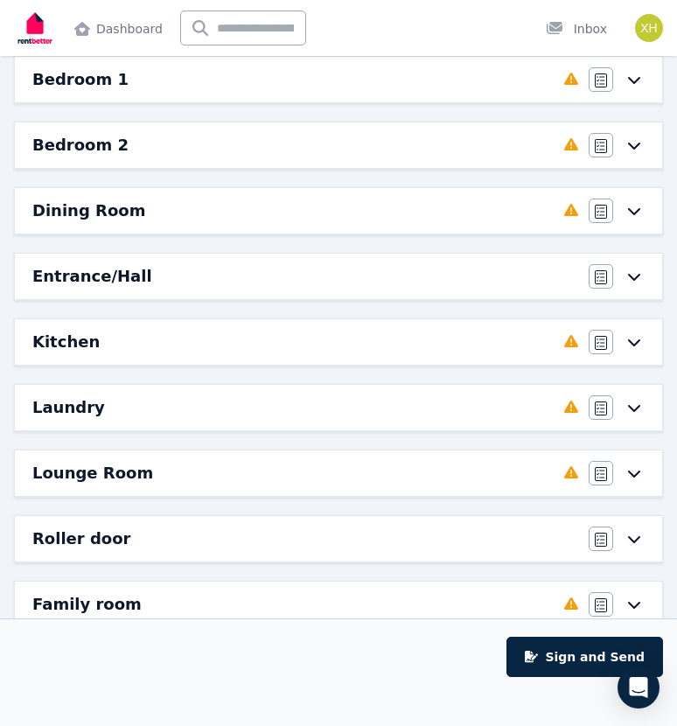
click at [106, 144] on h6 "Bedroom 2" at bounding box center [80, 145] width 96 height 24
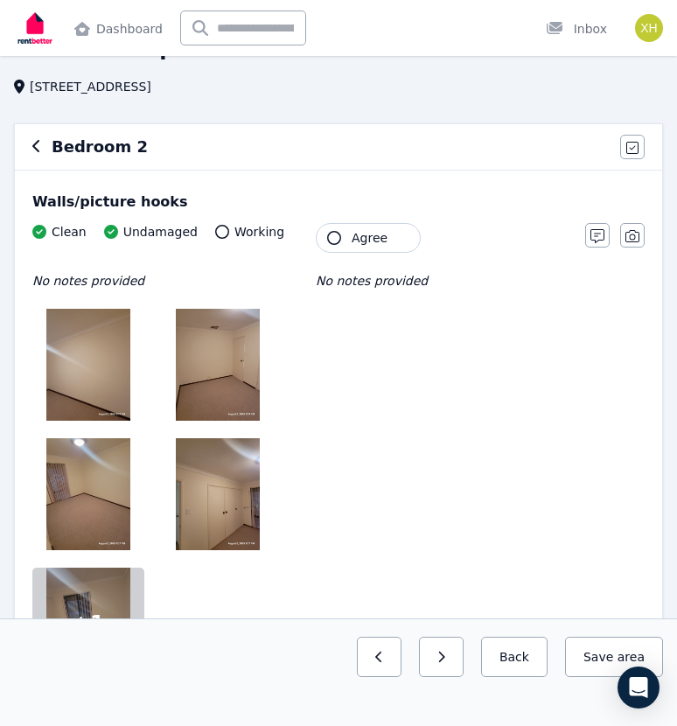
scroll to position [0, 0]
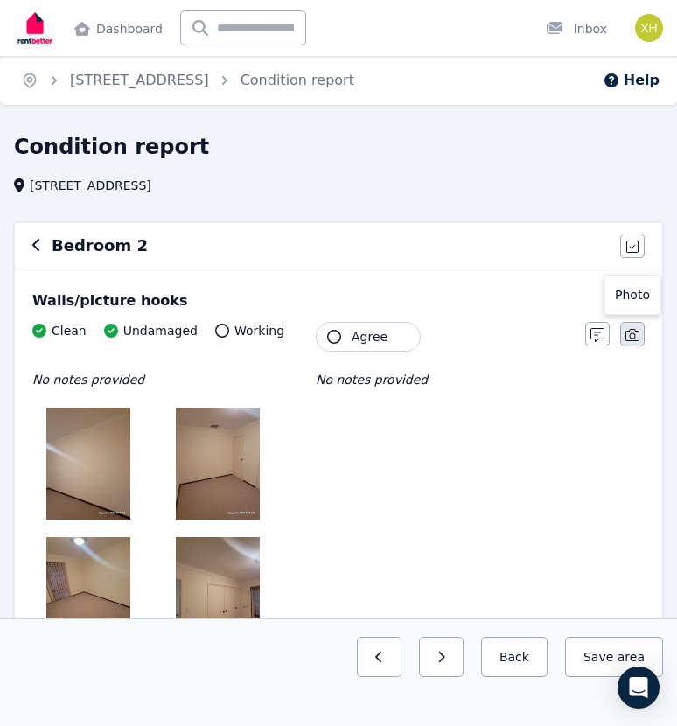
click at [634, 335] on icon "button" at bounding box center [632, 335] width 14 height 14
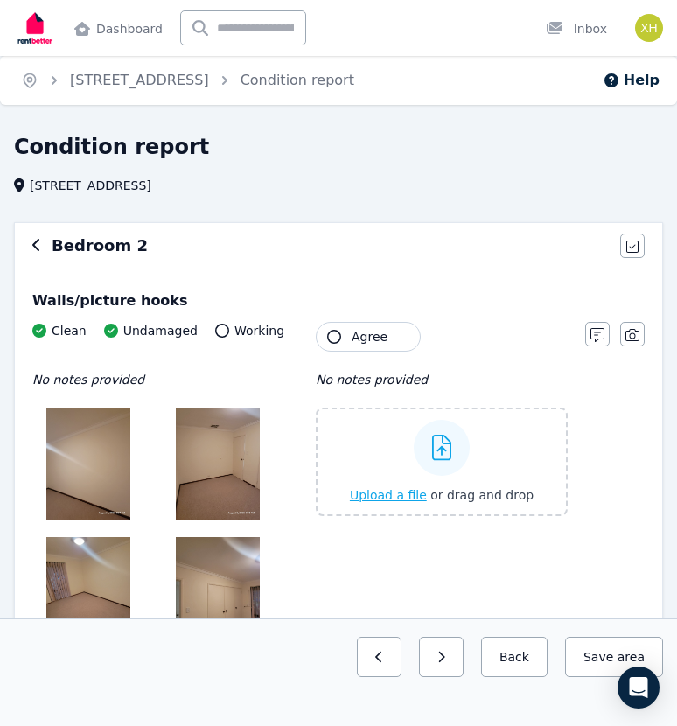
click at [408, 495] on span "Upload a file" at bounding box center [388, 495] width 77 height 14
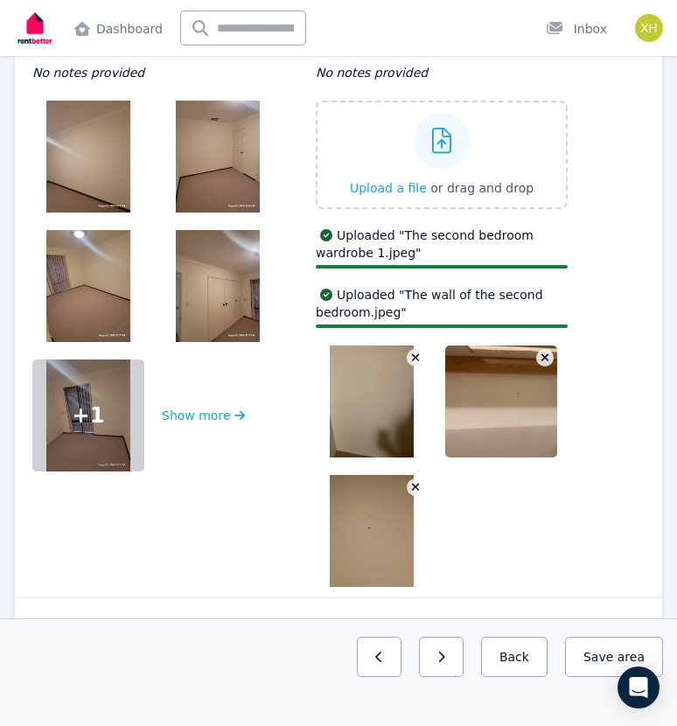
scroll to position [522, 0]
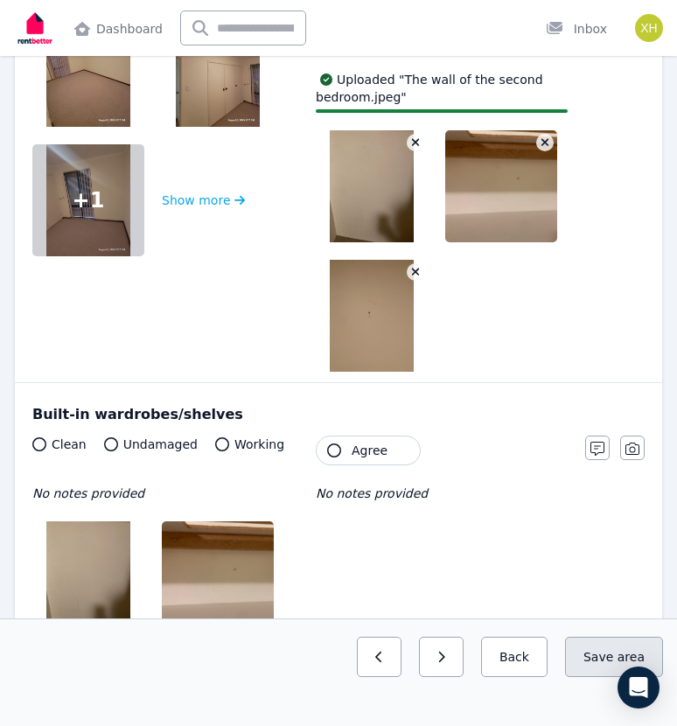
click at [598, 662] on button "Save area" at bounding box center [614, 656] width 98 height 40
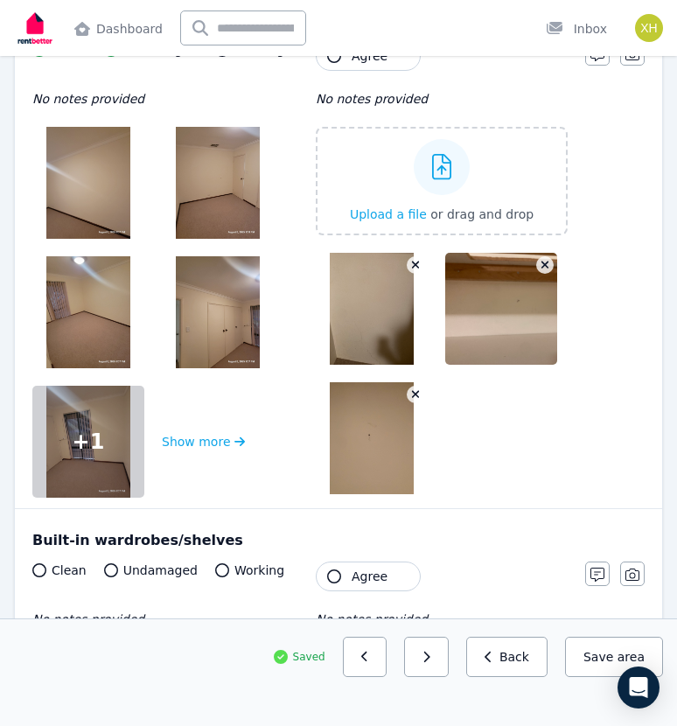
scroll to position [279, 0]
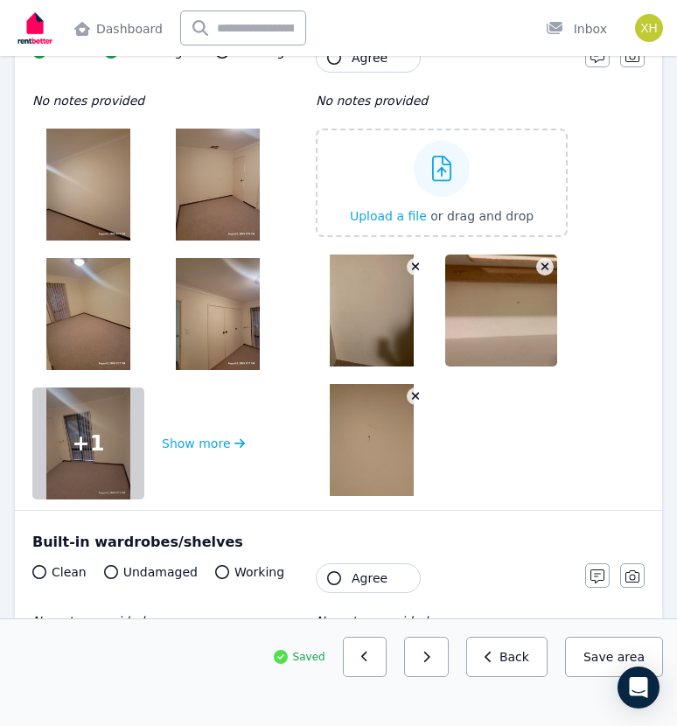
click at [414, 263] on icon "button" at bounding box center [416, 267] width 10 height 12
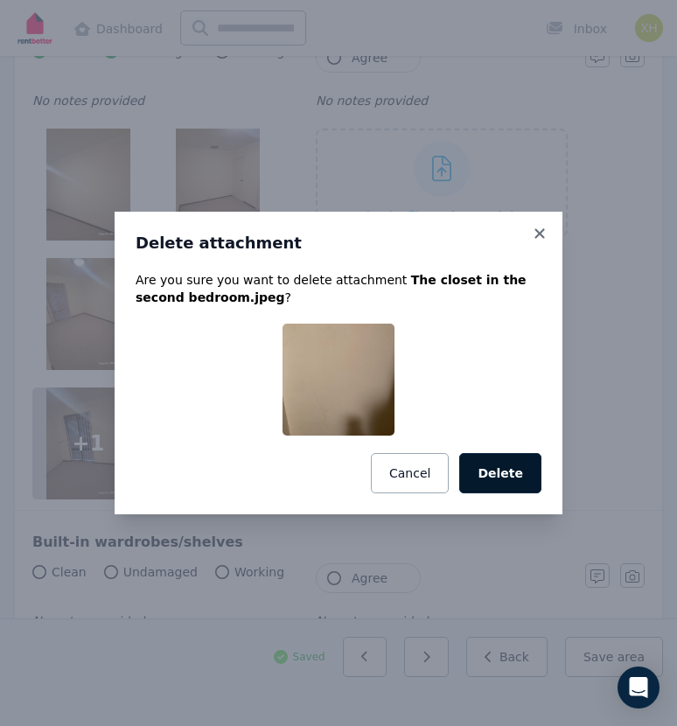
click at [516, 462] on button "Delete" at bounding box center [500, 473] width 82 height 40
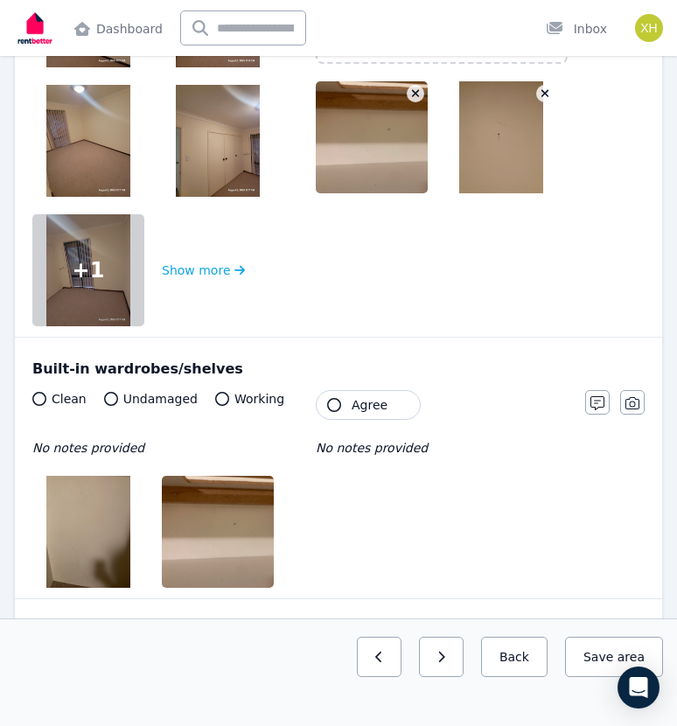
scroll to position [433, 0]
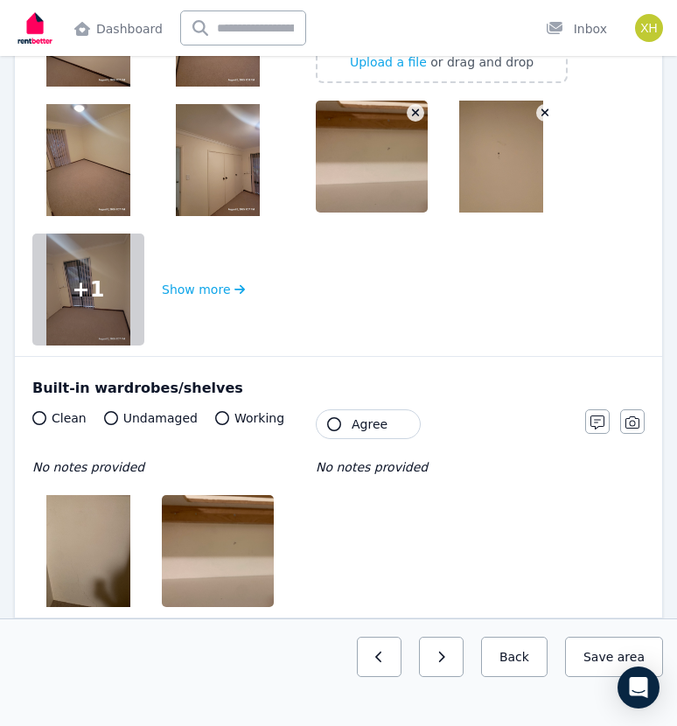
click at [416, 111] on icon "button" at bounding box center [416, 113] width 10 height 12
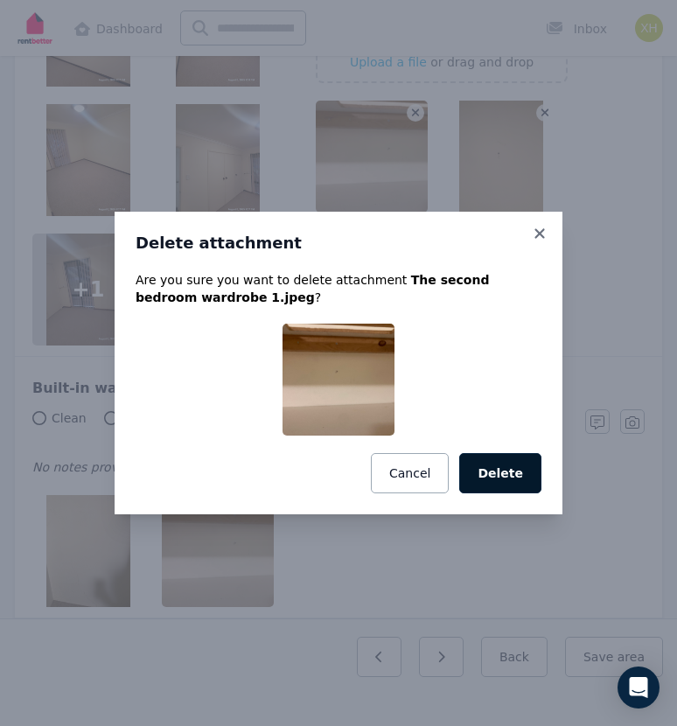
click at [512, 475] on button "Delete" at bounding box center [500, 473] width 82 height 40
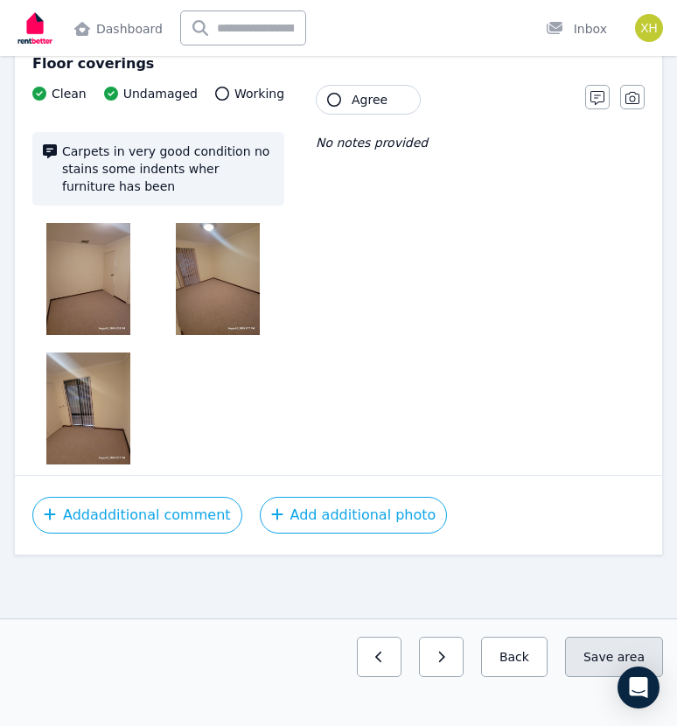
click at [595, 666] on button "Save area" at bounding box center [614, 656] width 98 height 40
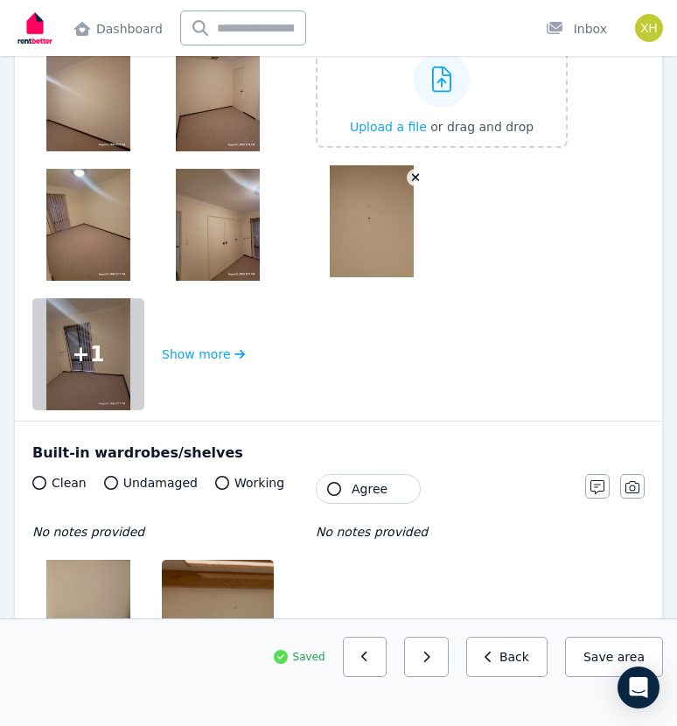
scroll to position [98, 0]
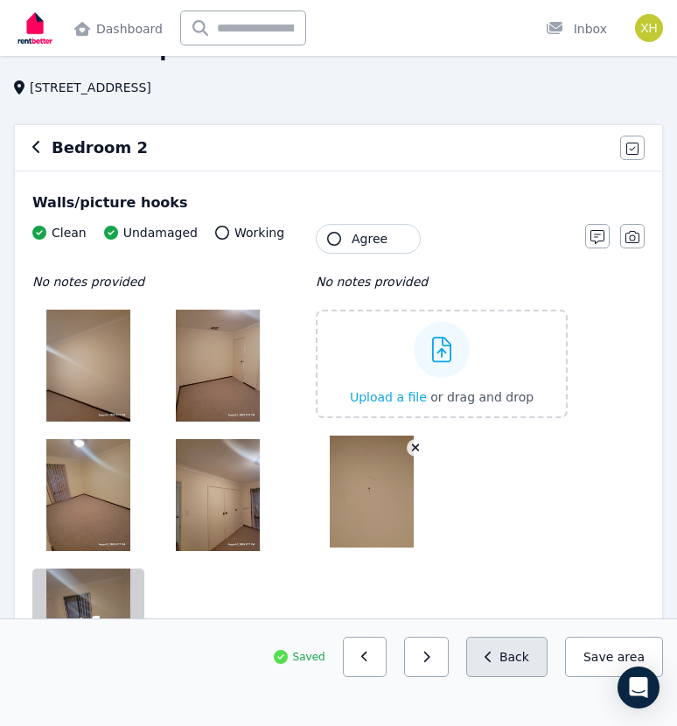
click at [519, 673] on button "Back" at bounding box center [506, 656] width 81 height 40
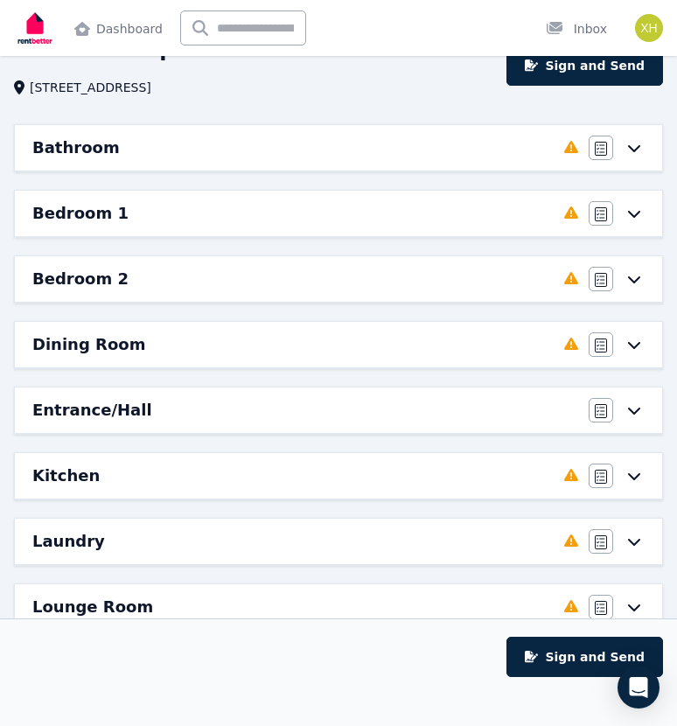
click at [117, 338] on h6 "Dining Room" at bounding box center [88, 344] width 113 height 24
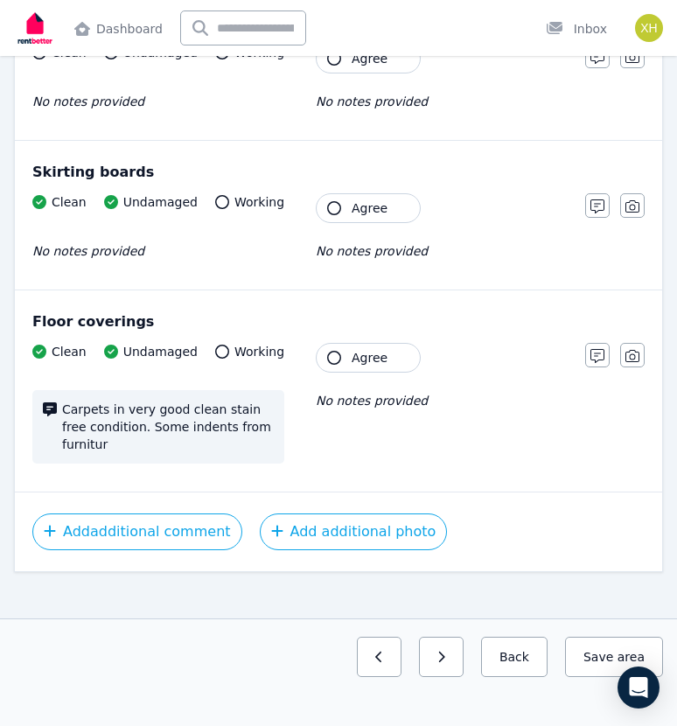
scroll to position [1154, 0]
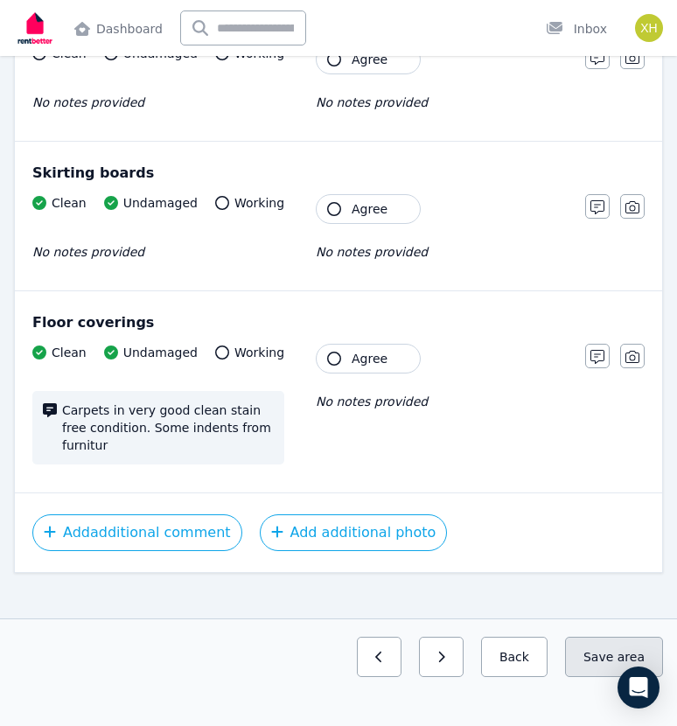
click at [603, 663] on button "Save area" at bounding box center [614, 656] width 98 height 40
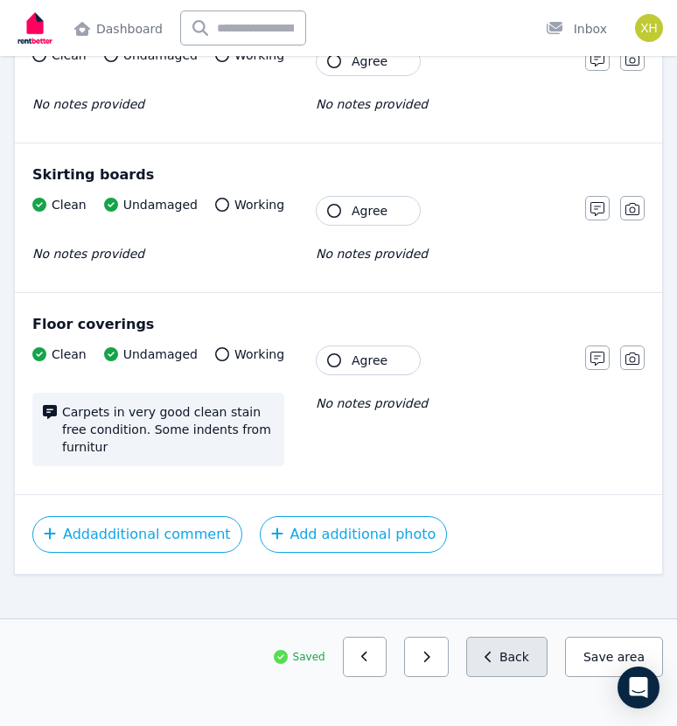
click at [503, 658] on button "Back" at bounding box center [506, 656] width 81 height 40
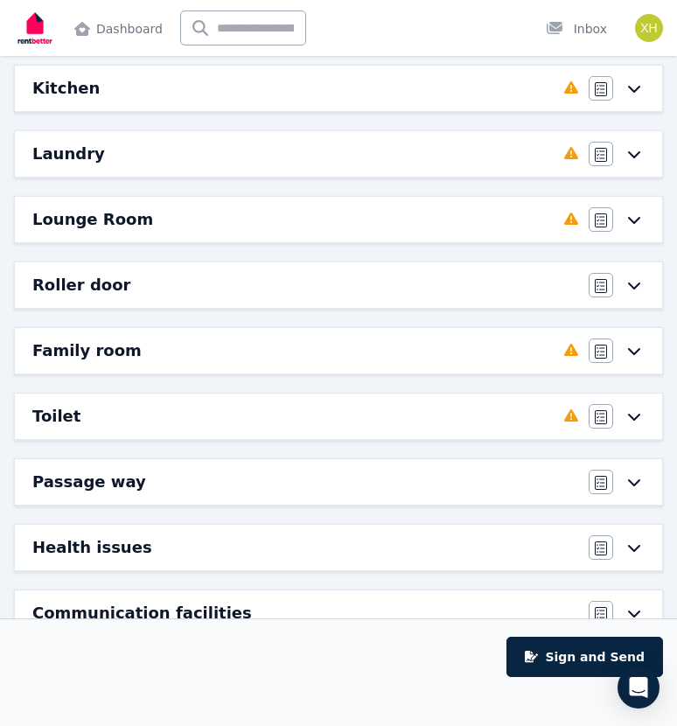
scroll to position [487, 0]
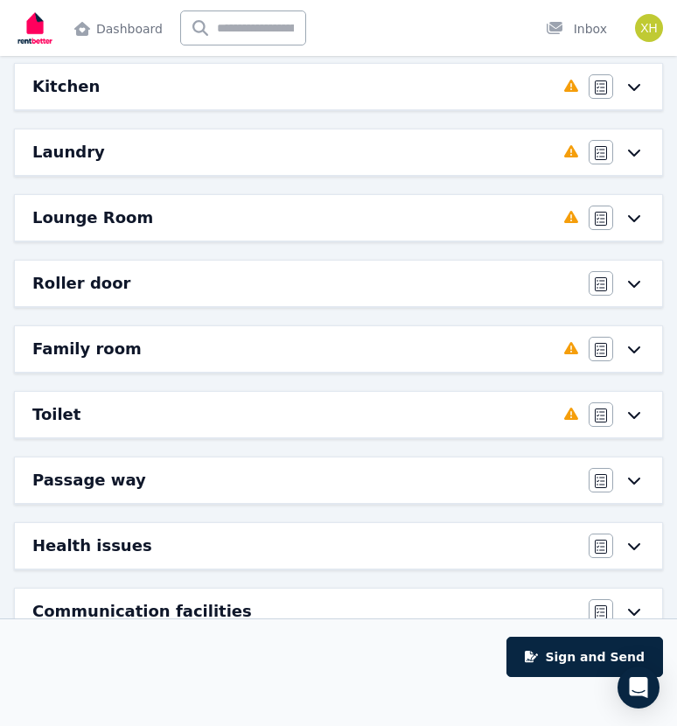
click at [89, 211] on h6 "Lounge Room" at bounding box center [92, 217] width 121 height 24
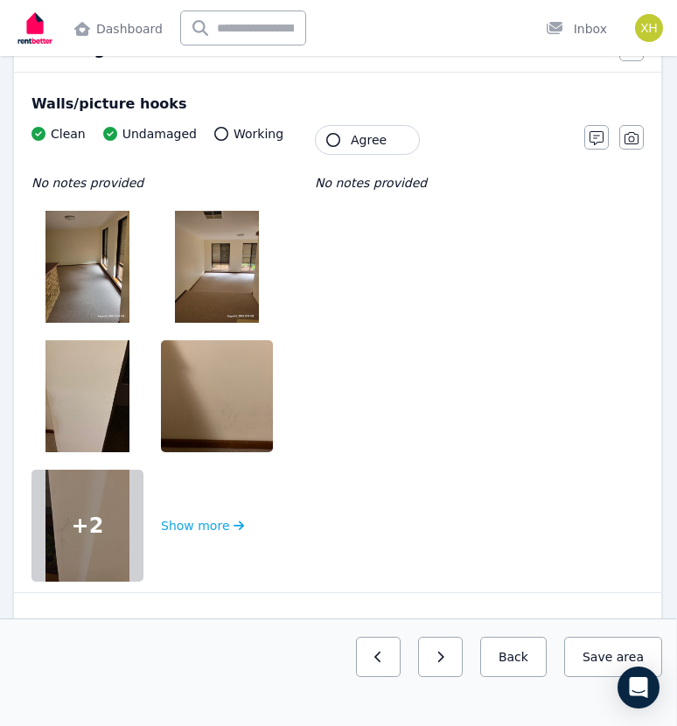
scroll to position [209, 1]
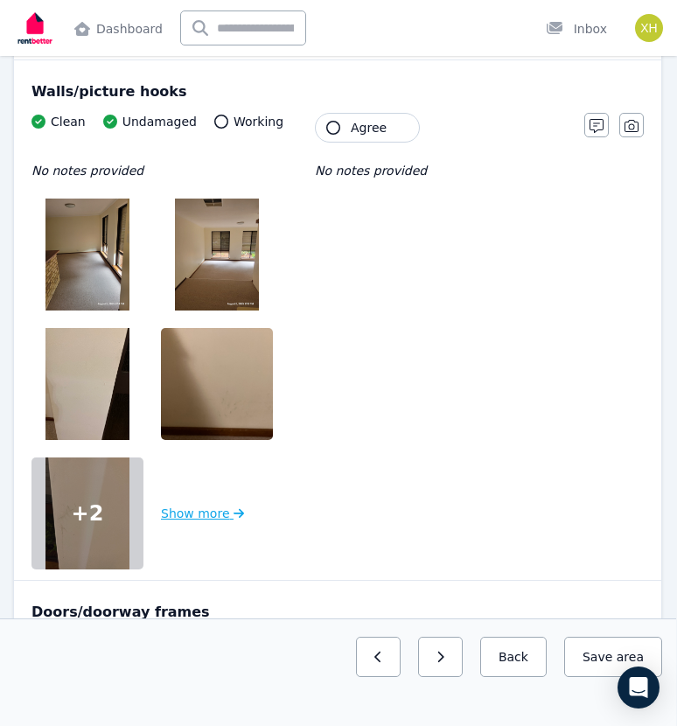
click at [218, 514] on button "Show more" at bounding box center [202, 513] width 83 height 112
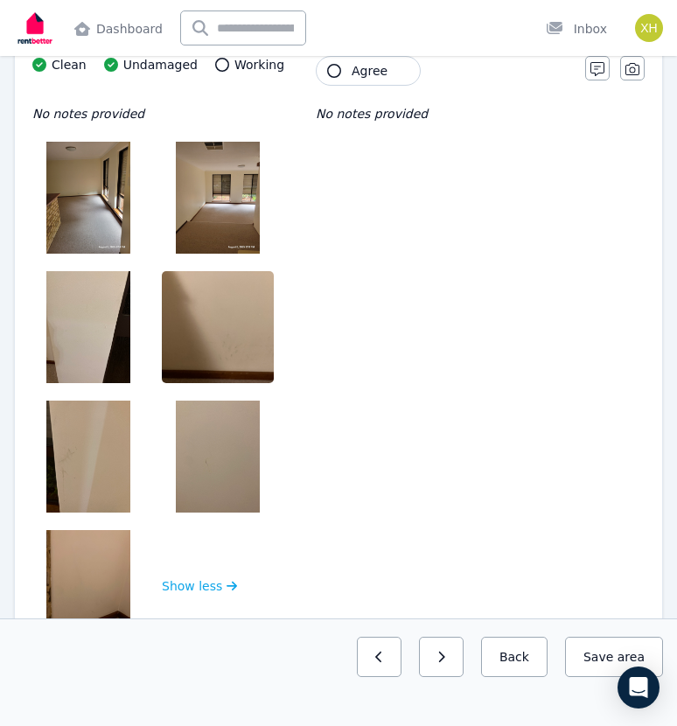
scroll to position [250, 0]
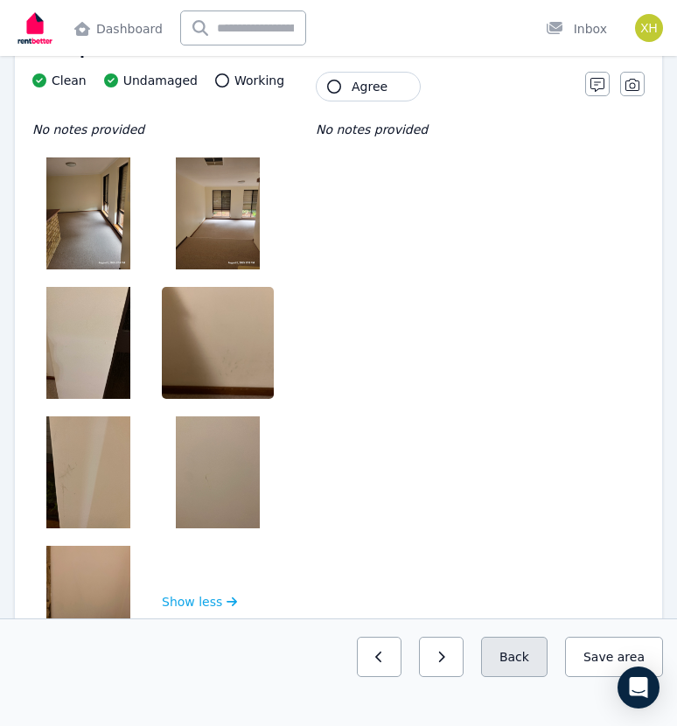
click at [512, 653] on button "Back" at bounding box center [514, 656] width 66 height 40
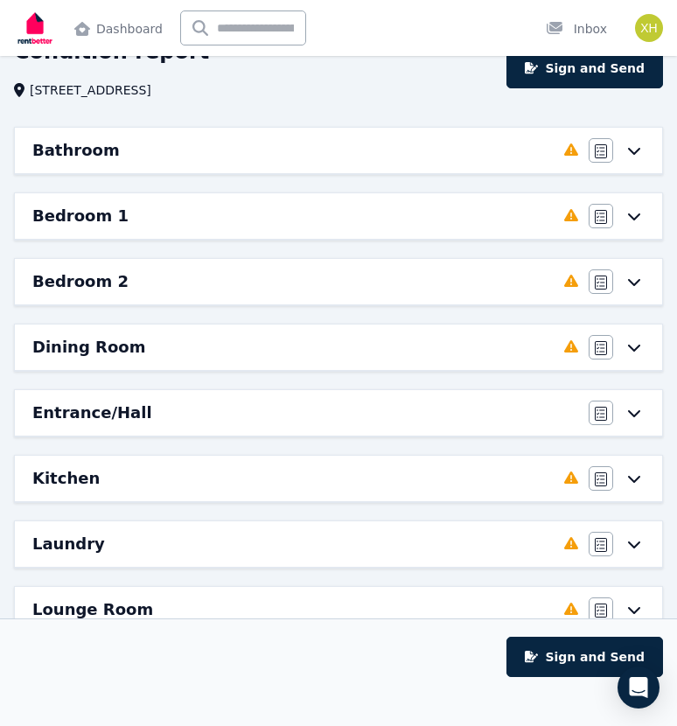
scroll to position [167, 0]
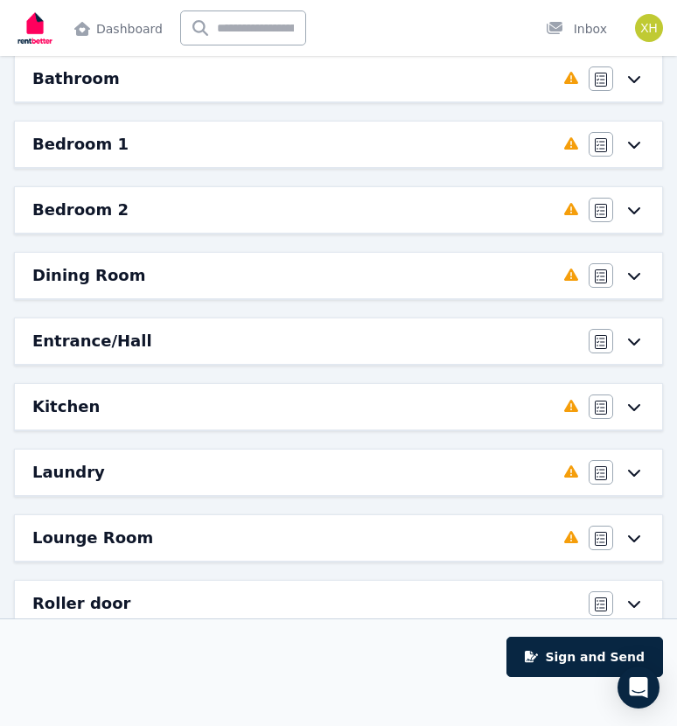
click at [136, 348] on div "Entrance/Hall" at bounding box center [305, 341] width 546 height 24
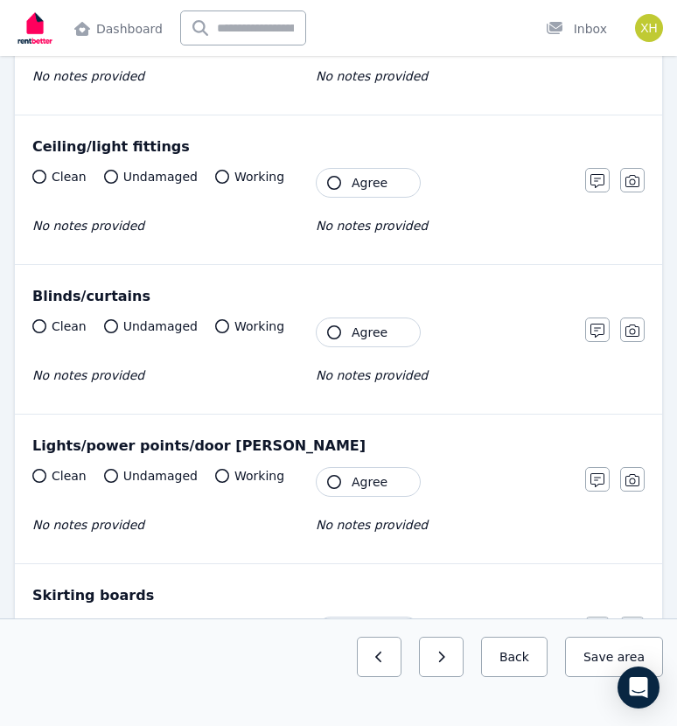
scroll to position [612, 0]
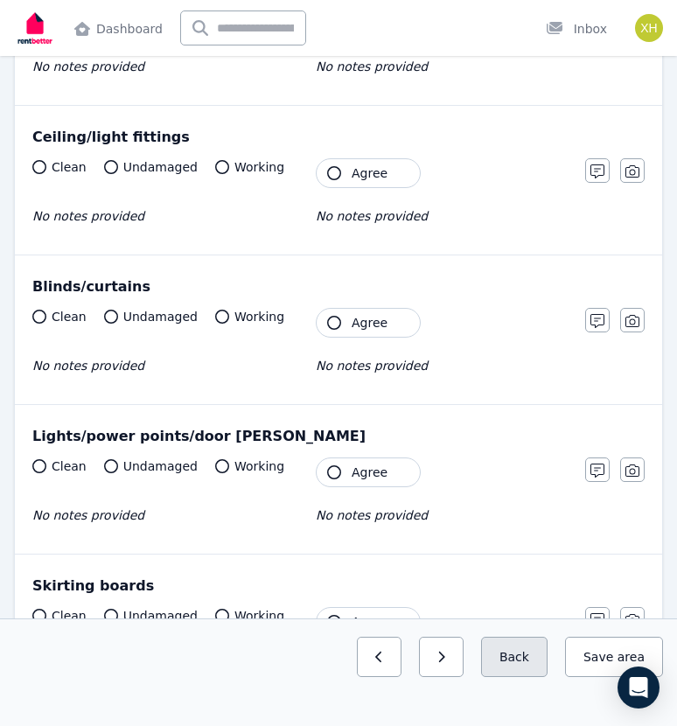
click at [535, 660] on button "Back" at bounding box center [514, 656] width 66 height 40
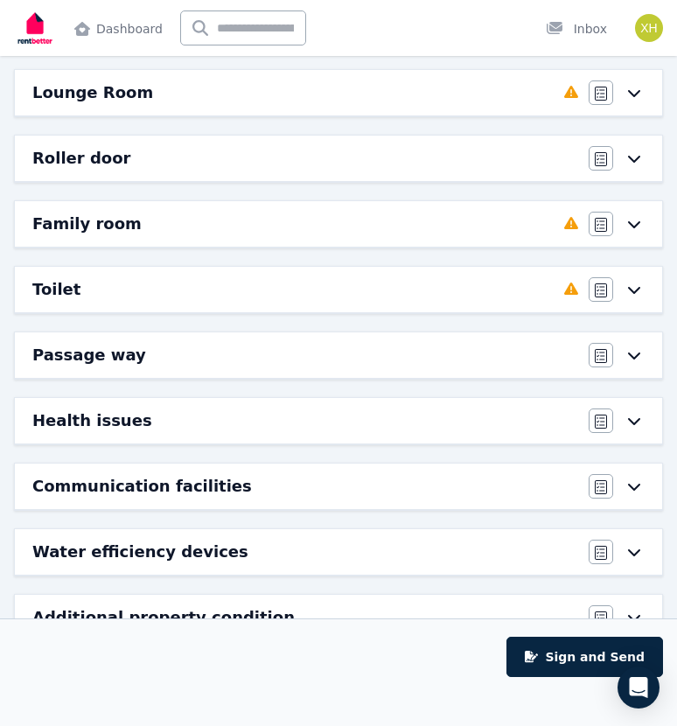
scroll to position [656, 0]
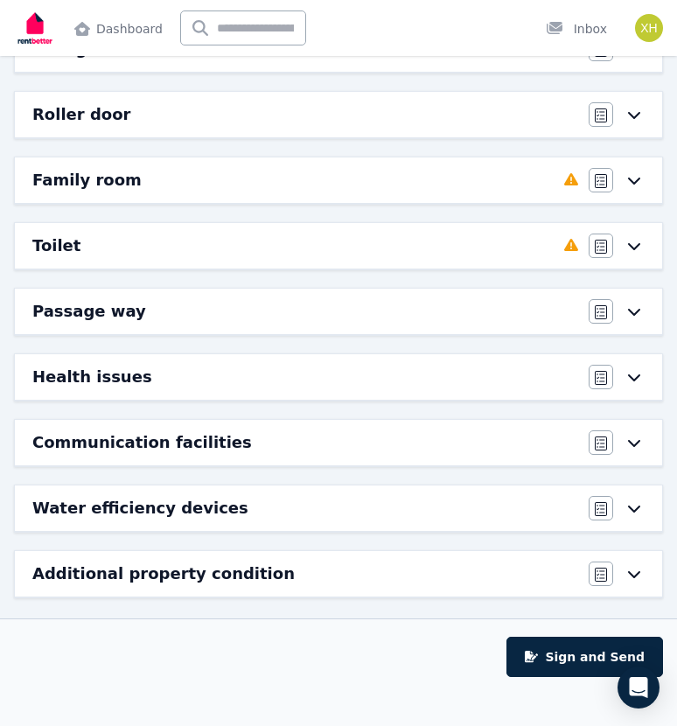
click at [124, 175] on div "Family room" at bounding box center [292, 180] width 521 height 24
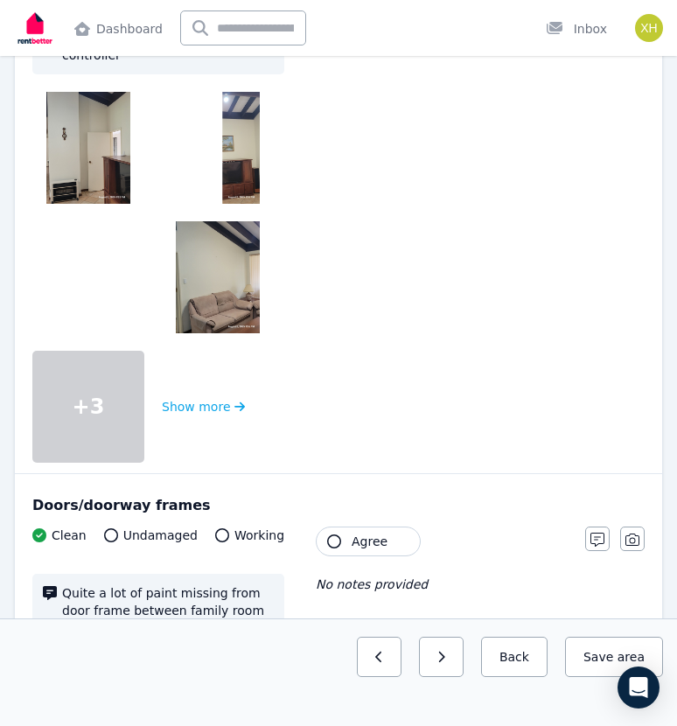
scroll to position [353, 0]
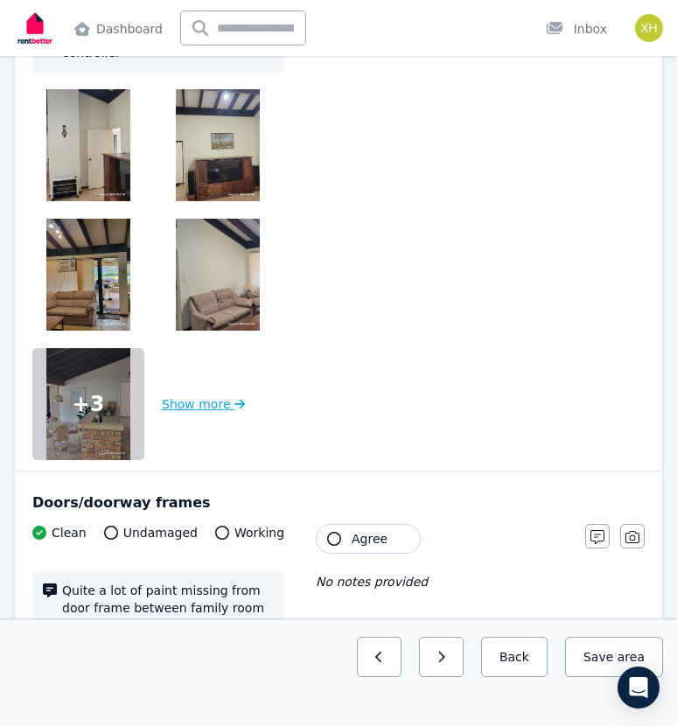
click at [212, 403] on button "Show more" at bounding box center [203, 404] width 83 height 112
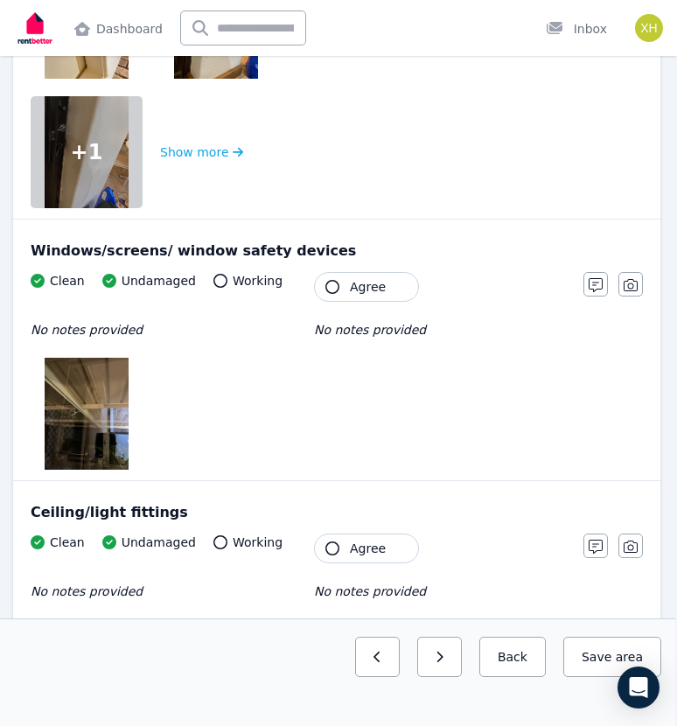
scroll to position [1349, 1]
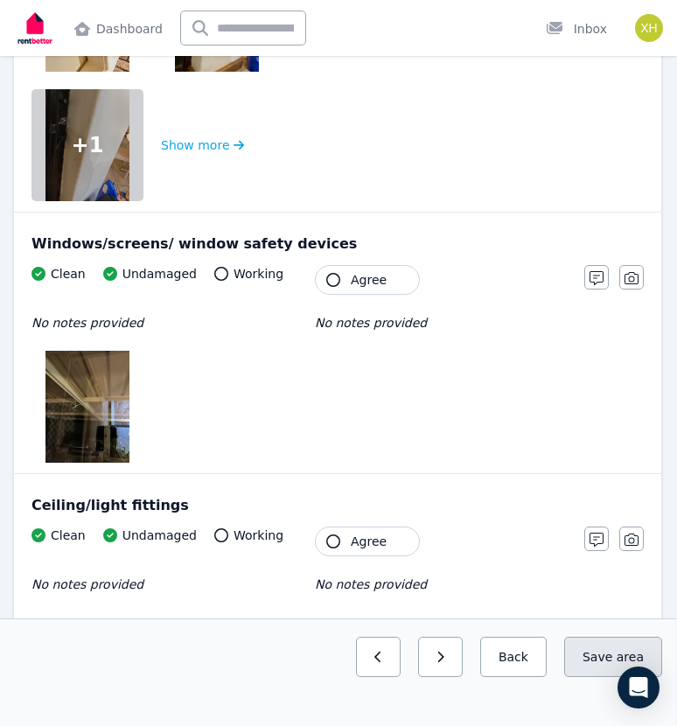
click at [611, 650] on button "Save area" at bounding box center [613, 656] width 98 height 40
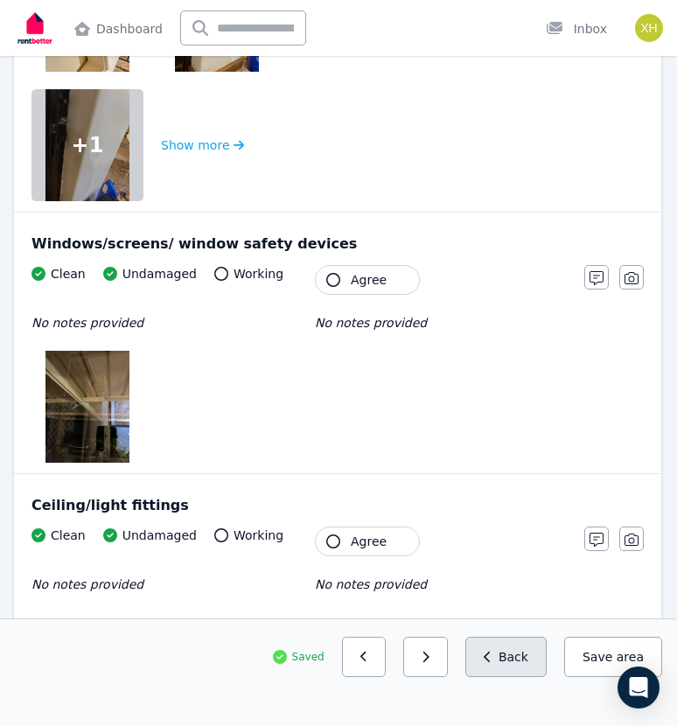
click at [514, 644] on button "Back" at bounding box center [505, 656] width 81 height 40
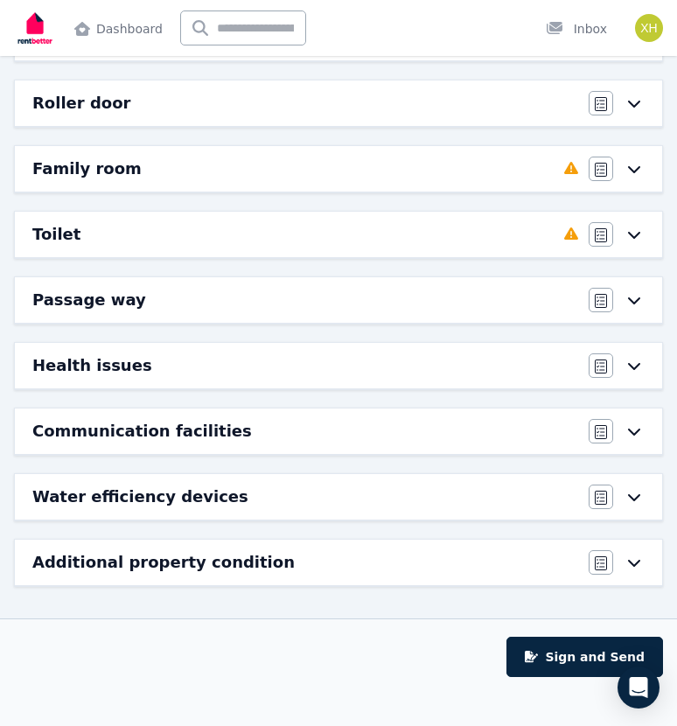
scroll to position [667, 0]
click at [70, 229] on h6 "Toilet" at bounding box center [56, 234] width 48 height 24
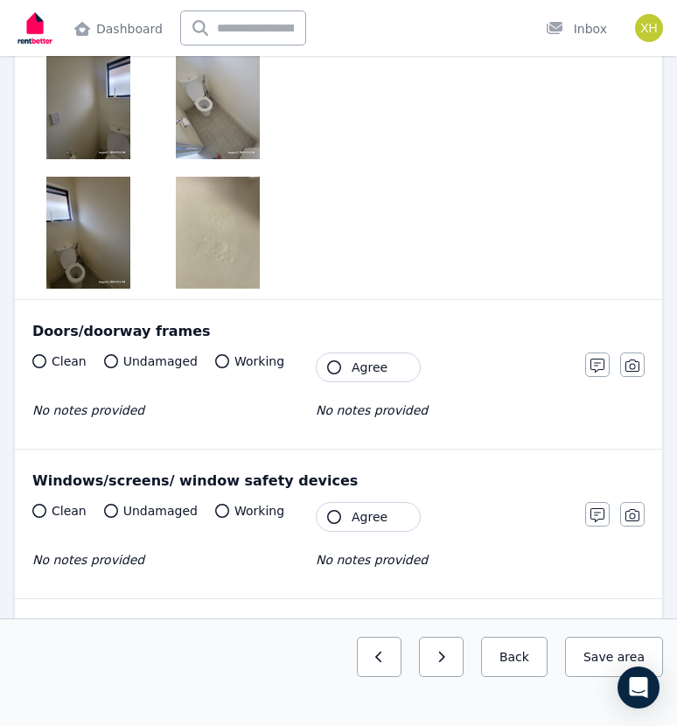
scroll to position [396, 0]
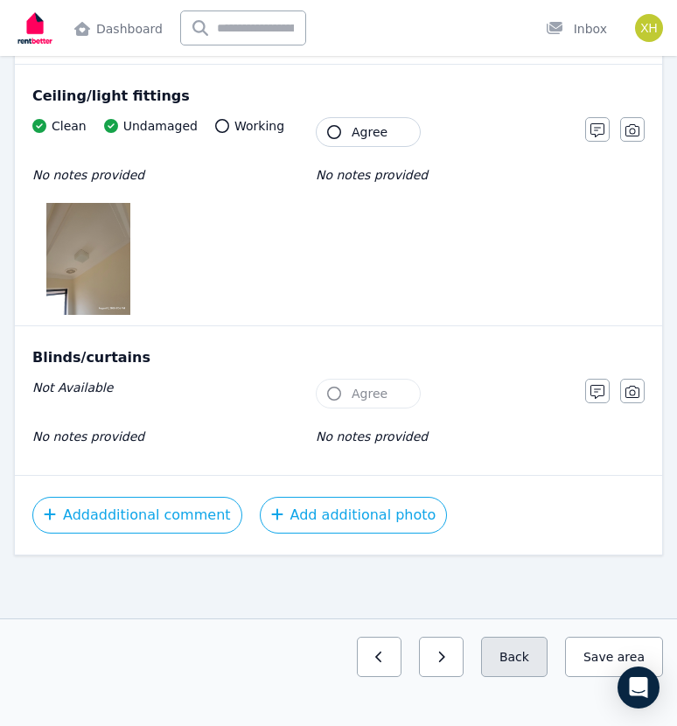
click at [521, 661] on button "Back" at bounding box center [514, 656] width 66 height 40
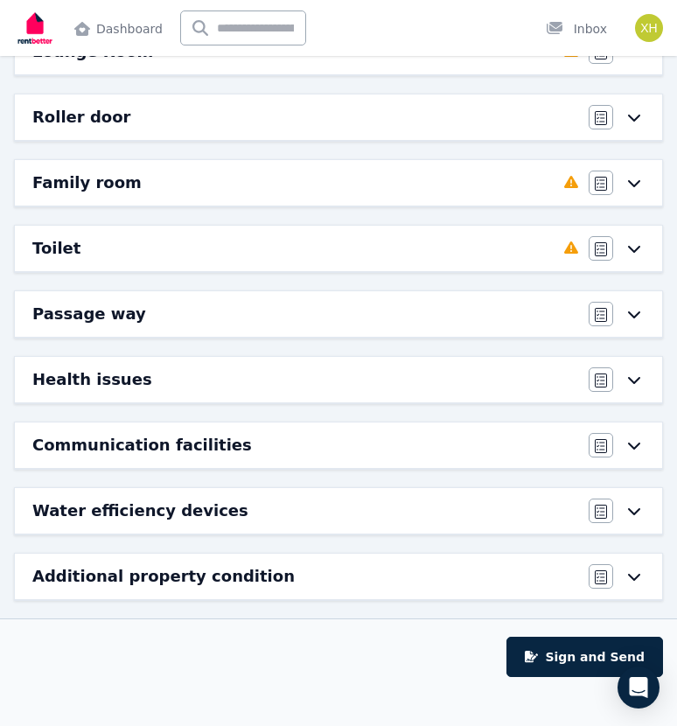
click at [87, 316] on h6 "Passage way" at bounding box center [89, 314] width 114 height 24
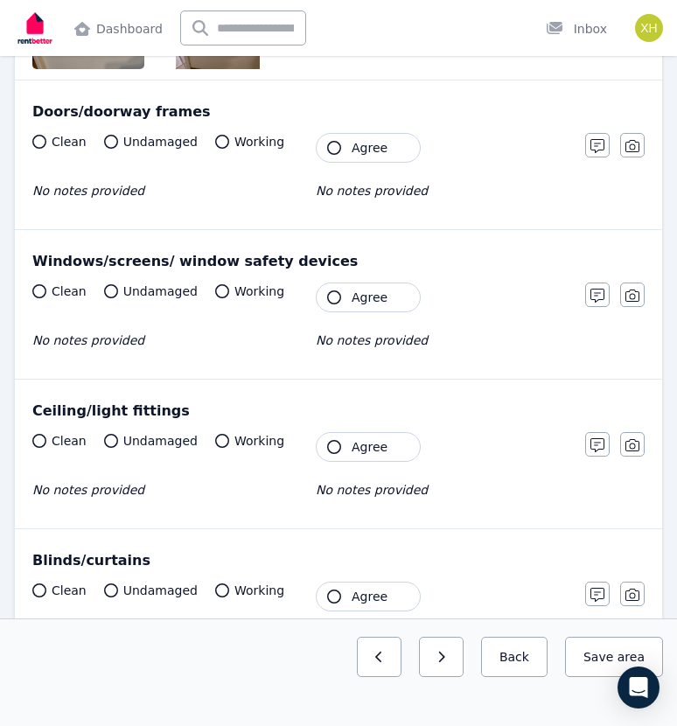
scroll to position [658, 0]
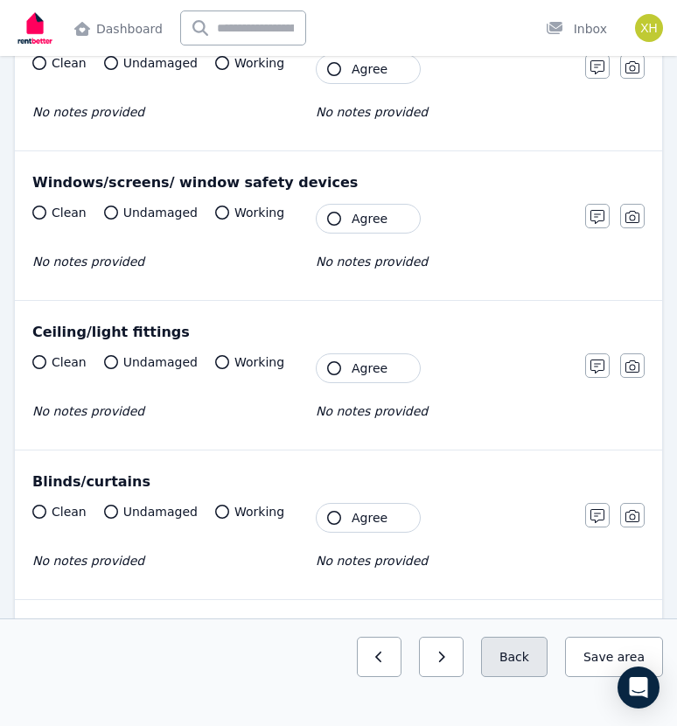
click at [515, 652] on button "Back" at bounding box center [514, 656] width 66 height 40
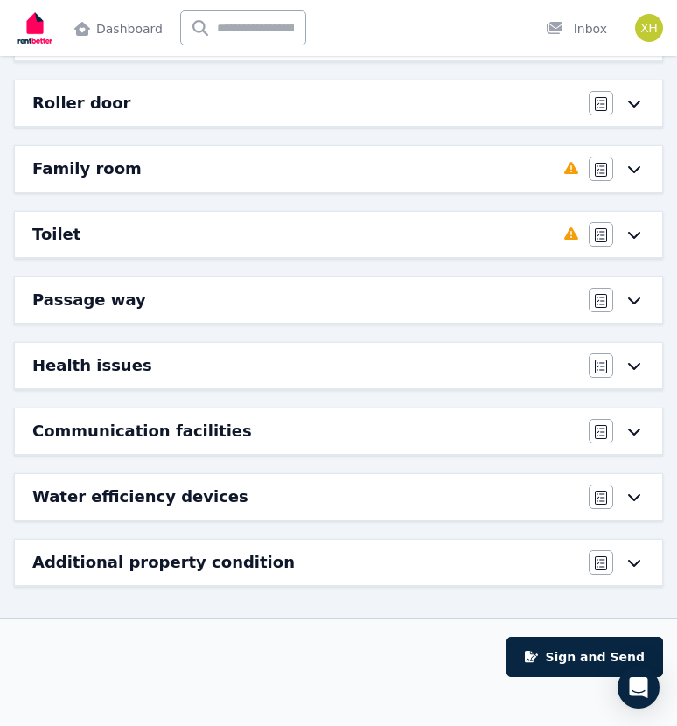
scroll to position [667, 0]
click at [117, 233] on div "Toilet" at bounding box center [292, 234] width 521 height 24
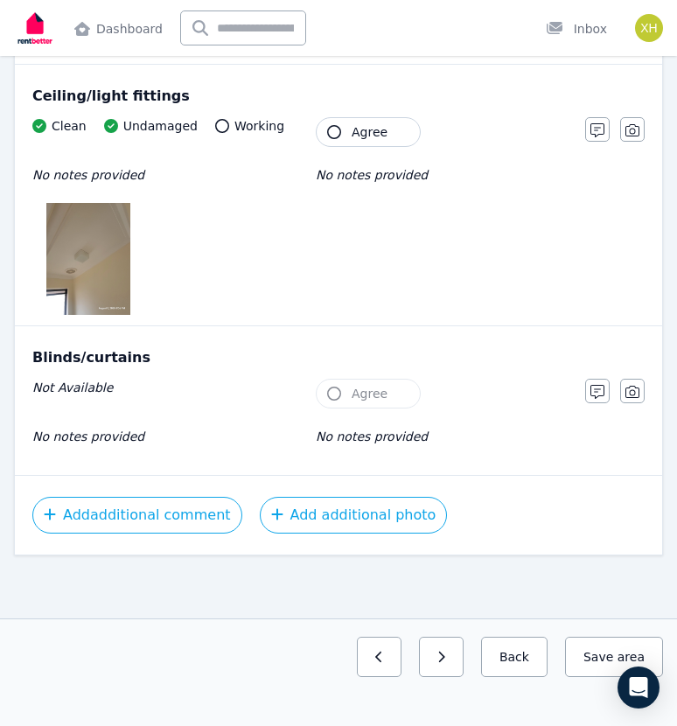
scroll to position [894, 0]
click at [336, 390] on icon "button" at bounding box center [334, 393] width 14 height 14
click at [597, 664] on button "Save area" at bounding box center [614, 656] width 98 height 40
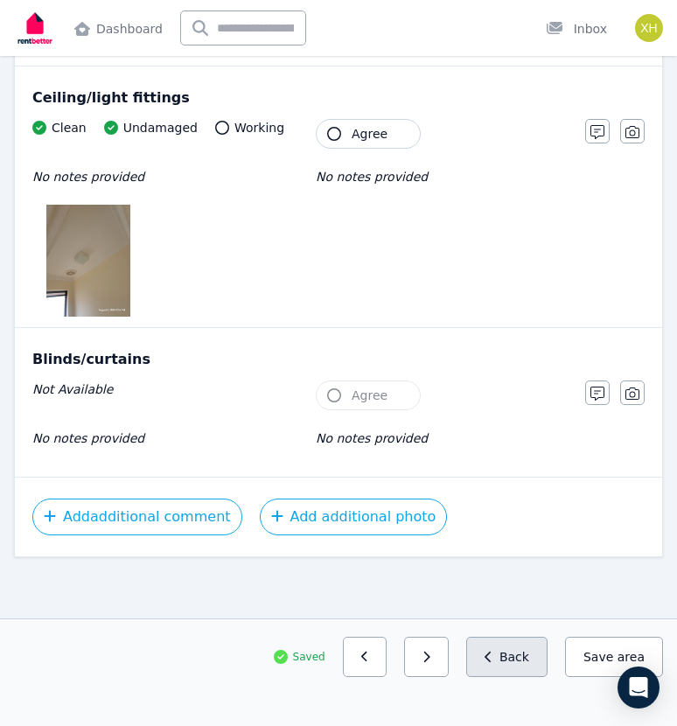
click at [517, 655] on button "Back" at bounding box center [506, 656] width 81 height 40
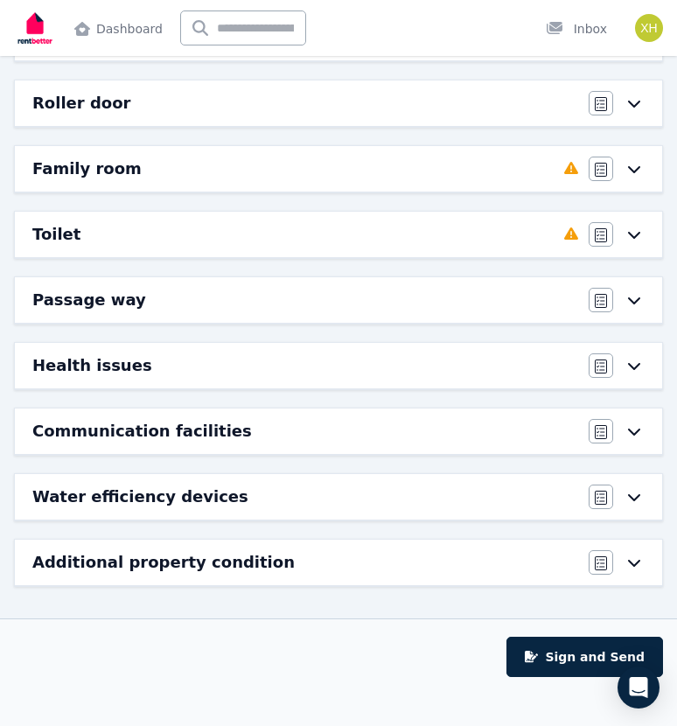
scroll to position [667, 0]
click at [126, 361] on h6 "Health issues" at bounding box center [92, 365] width 120 height 24
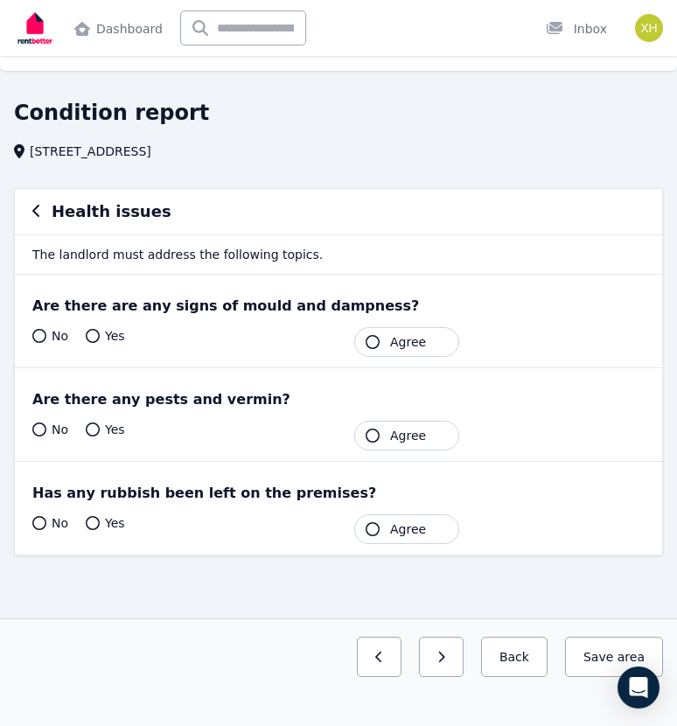
scroll to position [34, 0]
click at [38, 336] on icon at bounding box center [39, 336] width 14 height 14
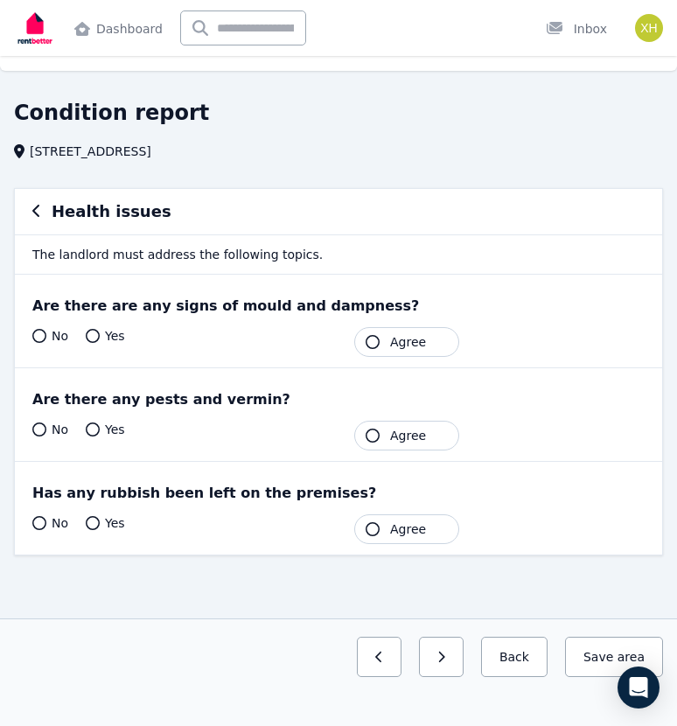
click at [38, 336] on icon at bounding box center [39, 336] width 14 height 14
click at [143, 380] on div "Are there any pests and vermin? Yes No Tenant Agree" at bounding box center [338, 414] width 647 height 93
click at [38, 335] on icon at bounding box center [39, 336] width 14 height 14
click at [42, 524] on icon at bounding box center [39, 523] width 14 height 14
click at [36, 428] on icon at bounding box center [39, 429] width 14 height 14
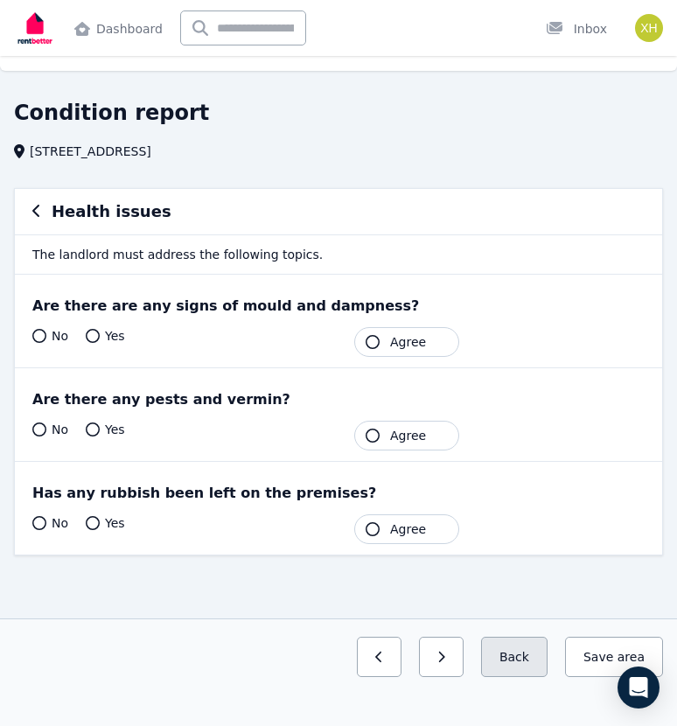
click at [524, 646] on button "Back" at bounding box center [514, 656] width 66 height 40
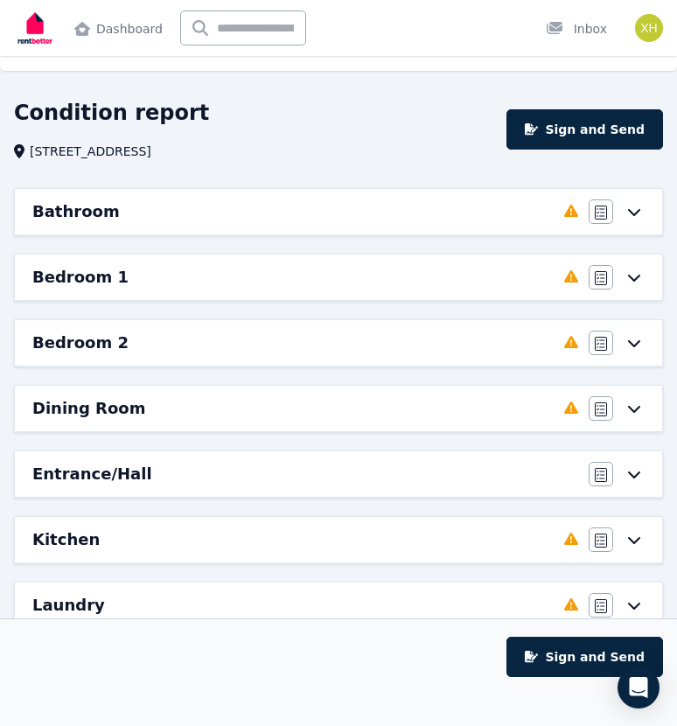
click at [204, 557] on div "Kitchen Completed 0%, 11 left Agree/Disagree" at bounding box center [338, 539] width 647 height 45
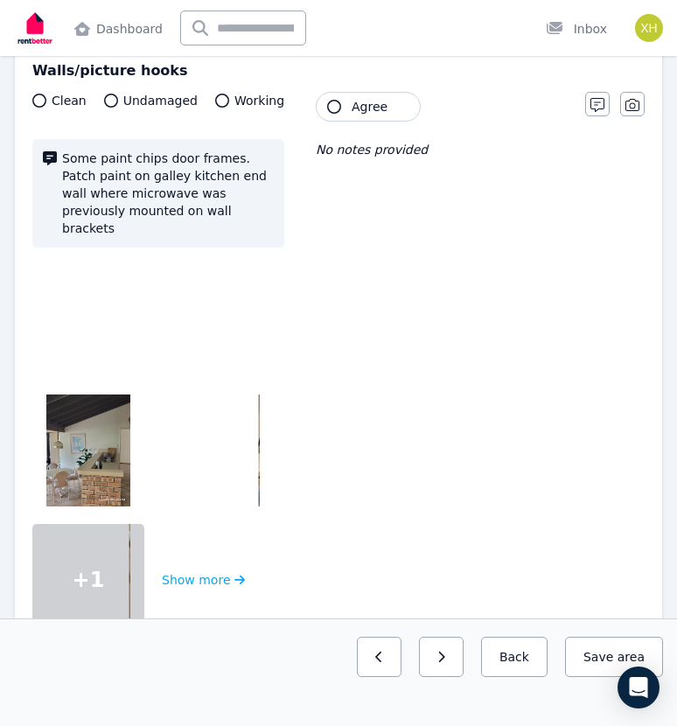
scroll to position [295, 0]
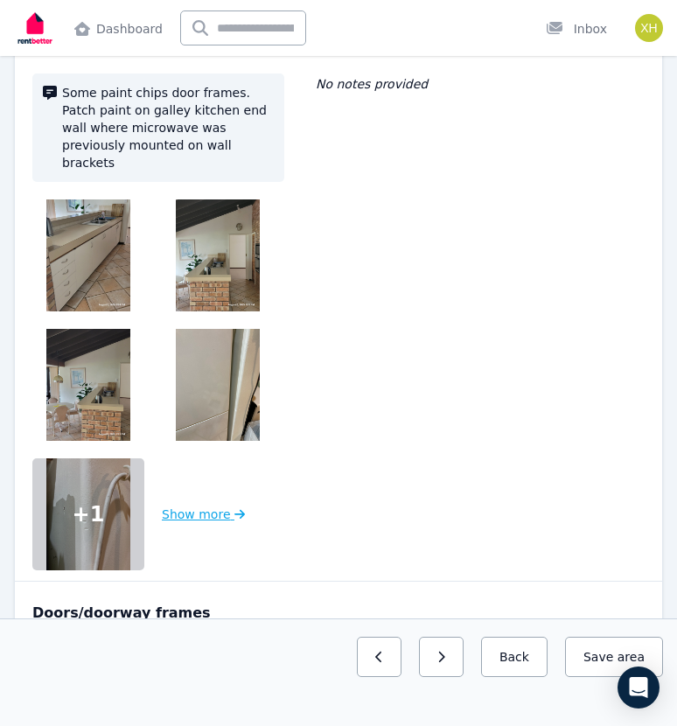
click at [207, 490] on button "Show more" at bounding box center [203, 514] width 83 height 112
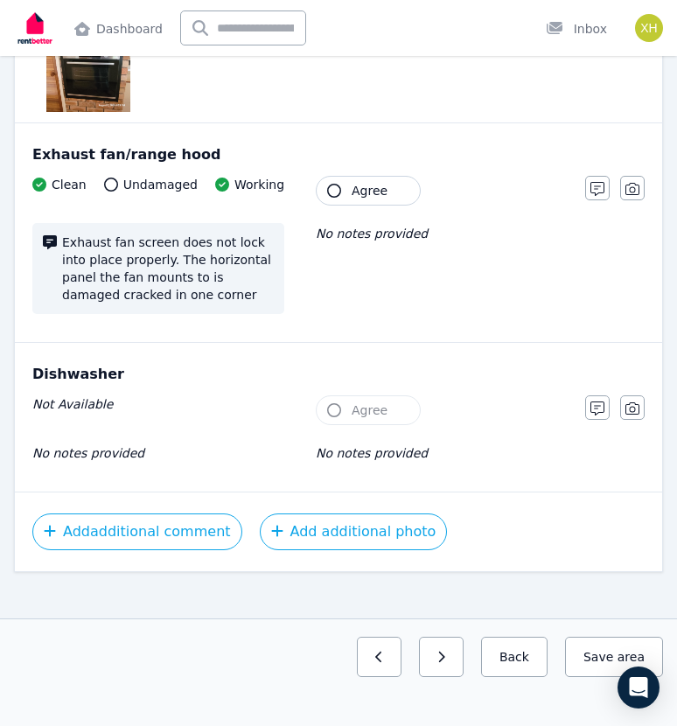
scroll to position [3799, 0]
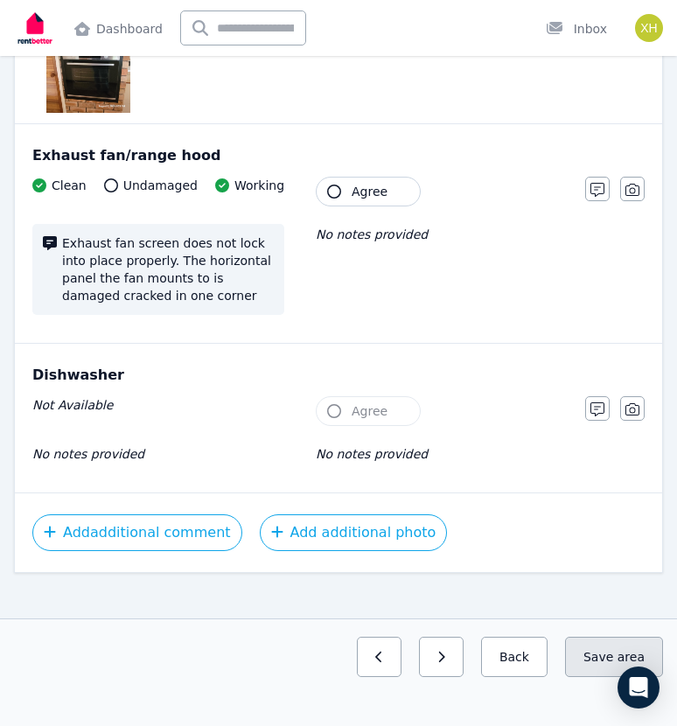
click at [601, 660] on button "Save area" at bounding box center [614, 656] width 98 height 40
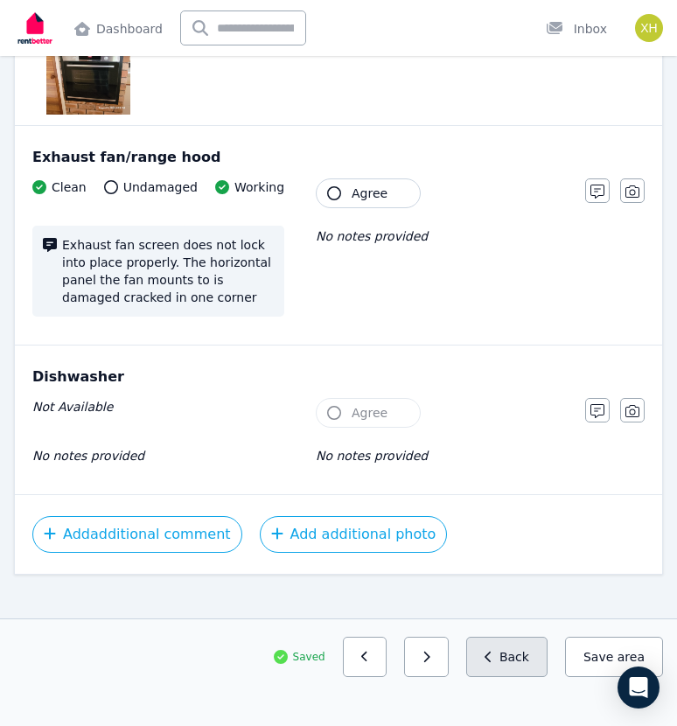
click at [530, 665] on button "Back" at bounding box center [506, 656] width 81 height 40
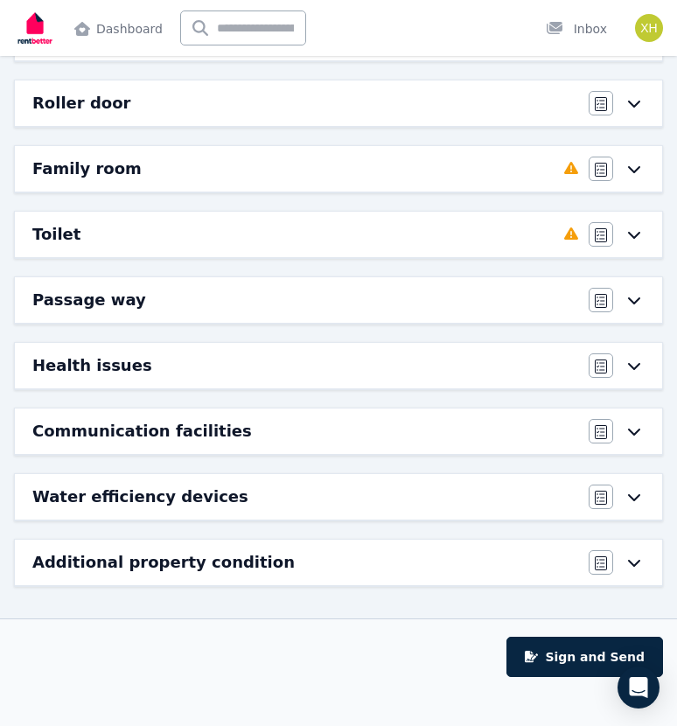
scroll to position [667, 0]
click at [577, 657] on button "Sign and Send" at bounding box center [584, 656] width 156 height 40
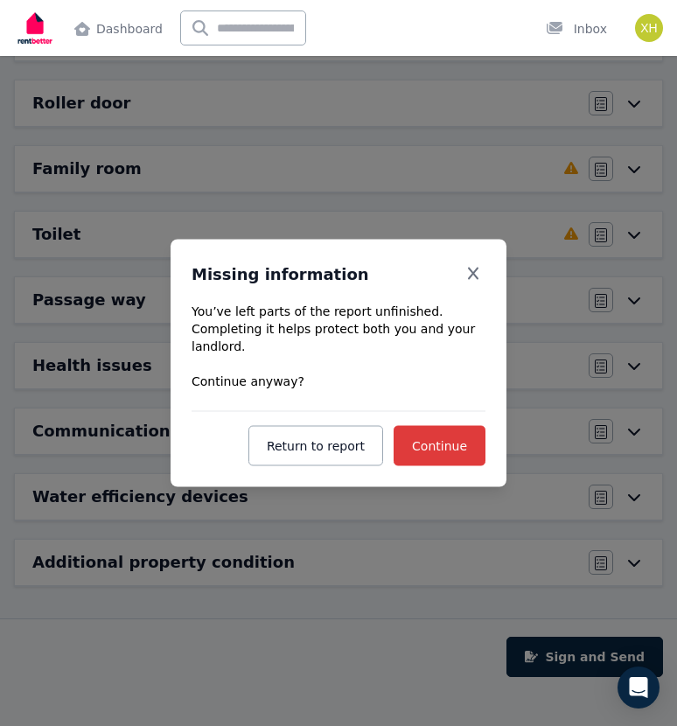
click at [447, 445] on span "Continue" at bounding box center [439, 446] width 55 height 14
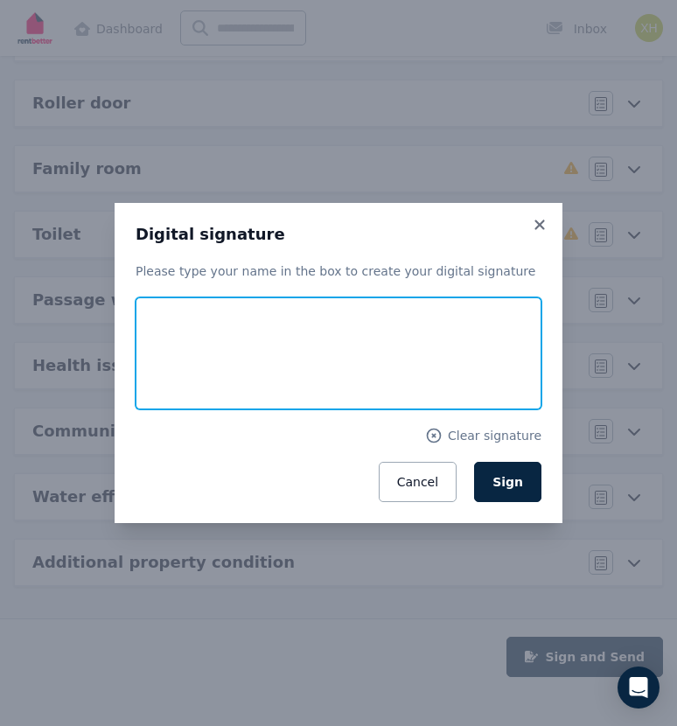
click at [310, 332] on input "text" at bounding box center [339, 353] width 406 height 112
type input "**********"
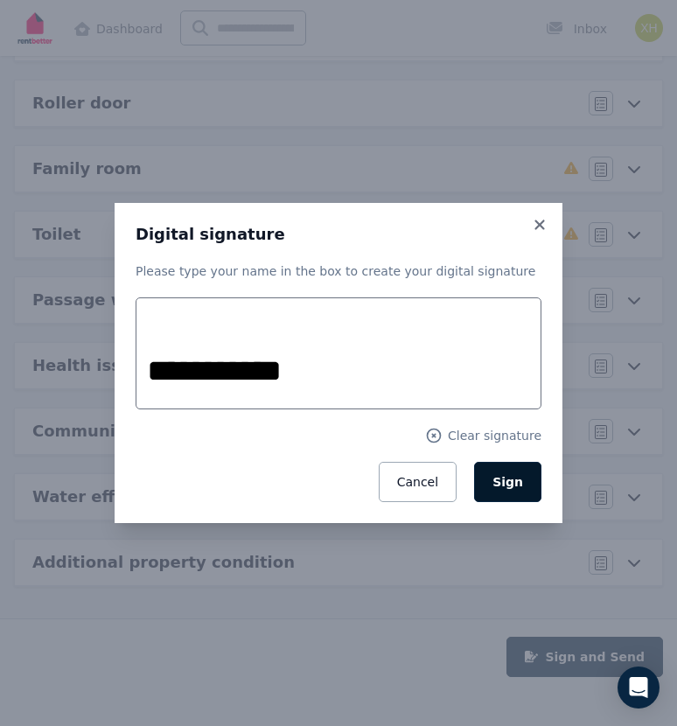
click at [525, 488] on button "Sign" at bounding box center [507, 482] width 67 height 40
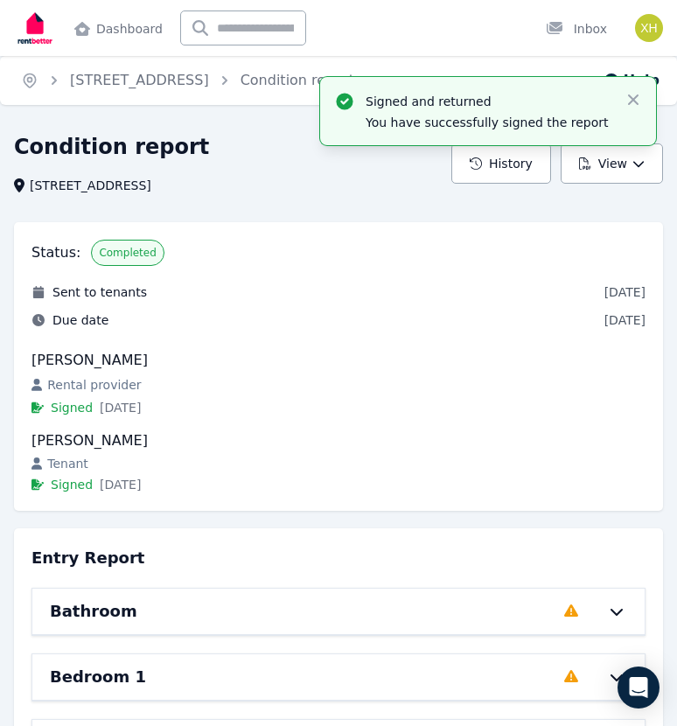
scroll to position [0, 0]
click at [31, 31] on img at bounding box center [35, 28] width 42 height 44
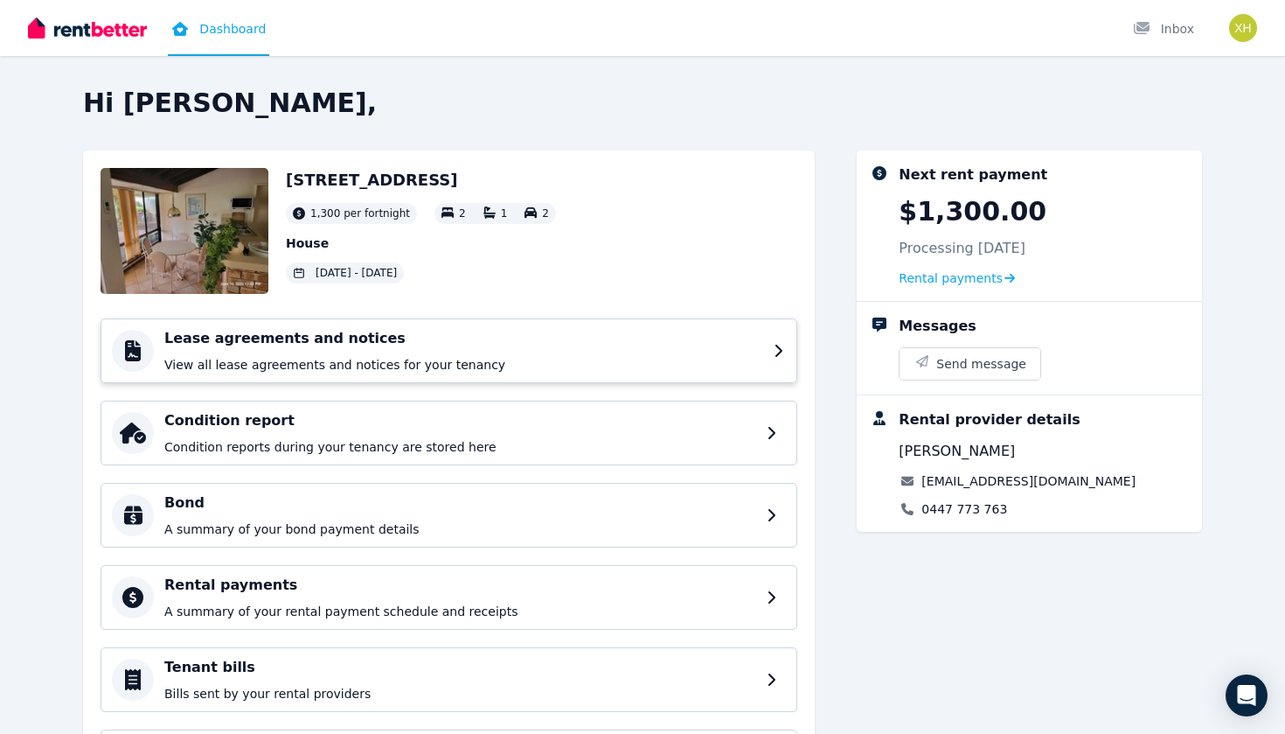
click at [302, 355] on div "Lease agreements and notices View all lease agreements and notices for your ten…" at bounding box center [463, 350] width 599 height 45
